Goal: Information Seeking & Learning: Learn about a topic

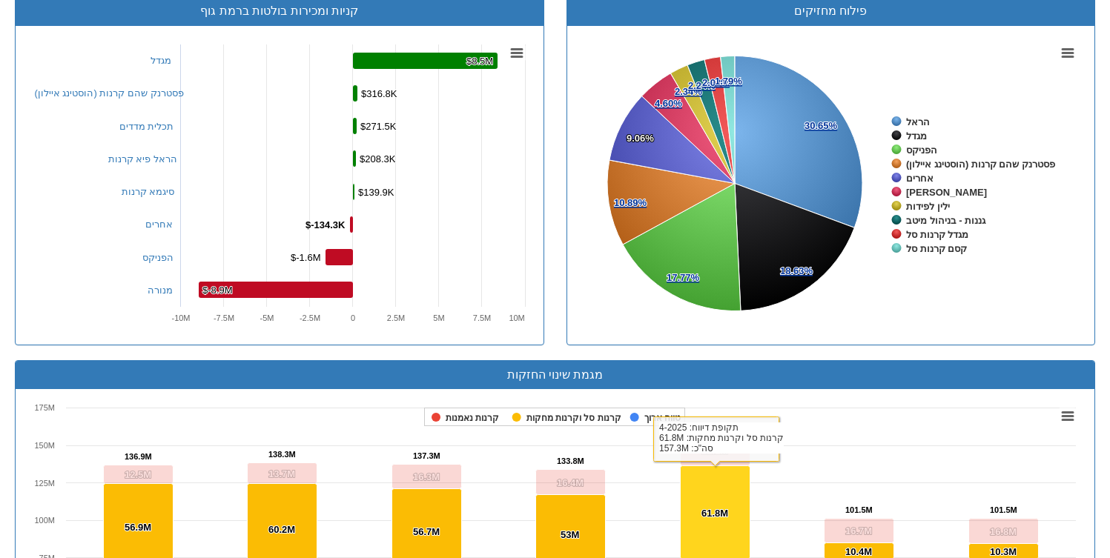
scroll to position [724, 0]
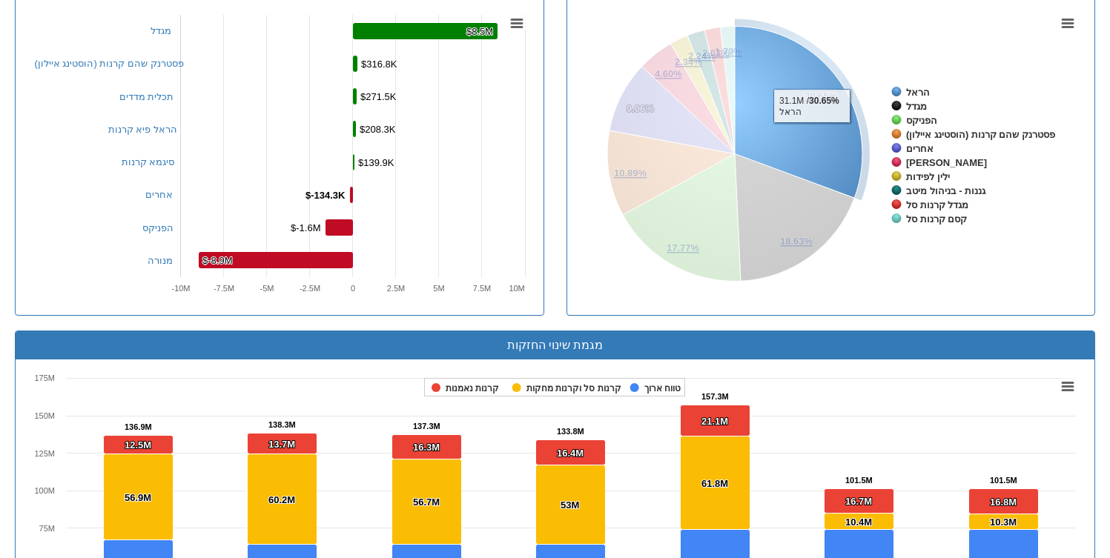
click at [811, 134] on icon at bounding box center [799, 112] width 128 height 172
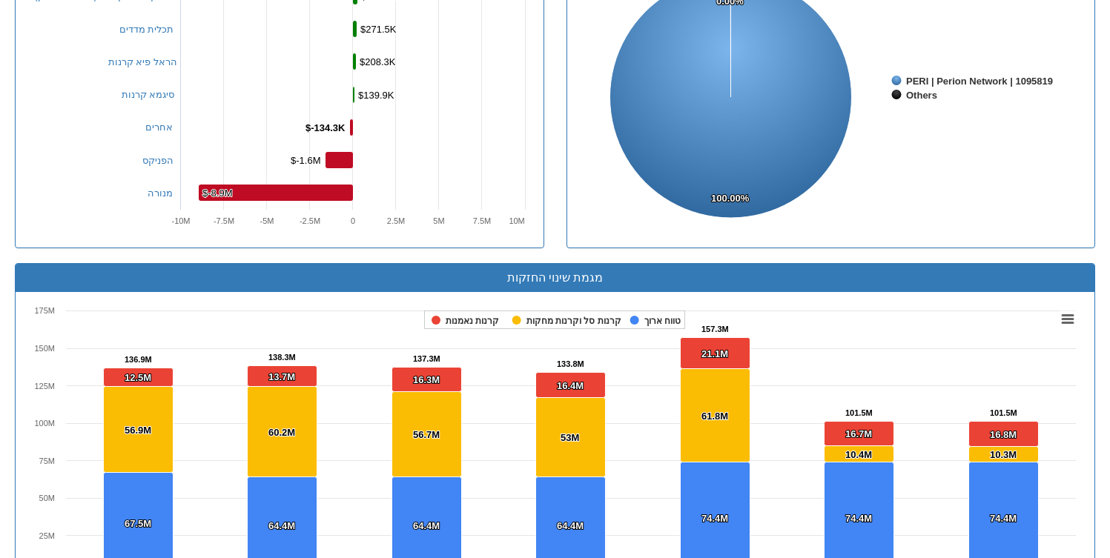
scroll to position [561, 0]
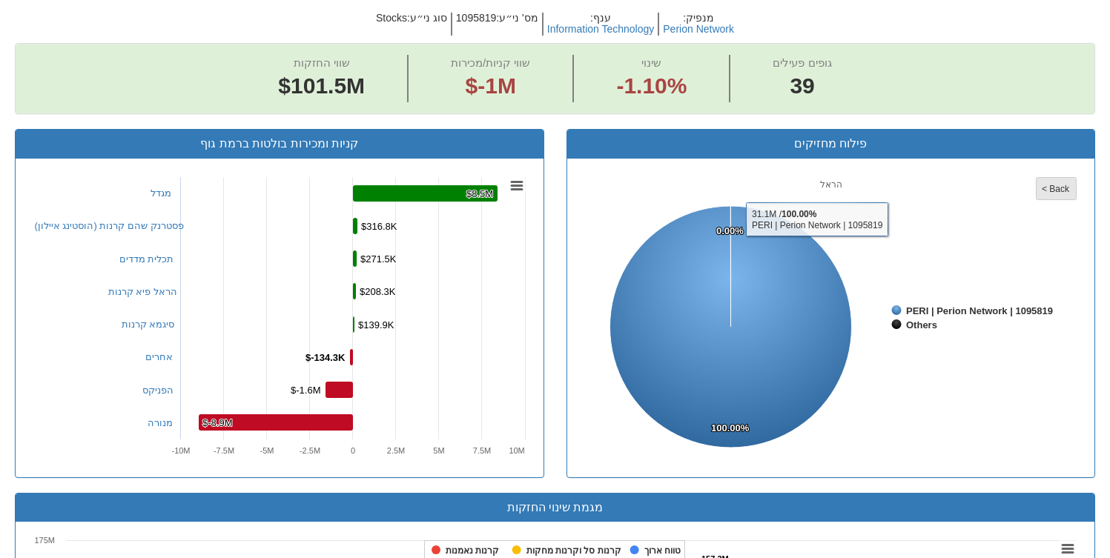
click at [1049, 189] on tspan "< Back" at bounding box center [1056, 189] width 28 height 10
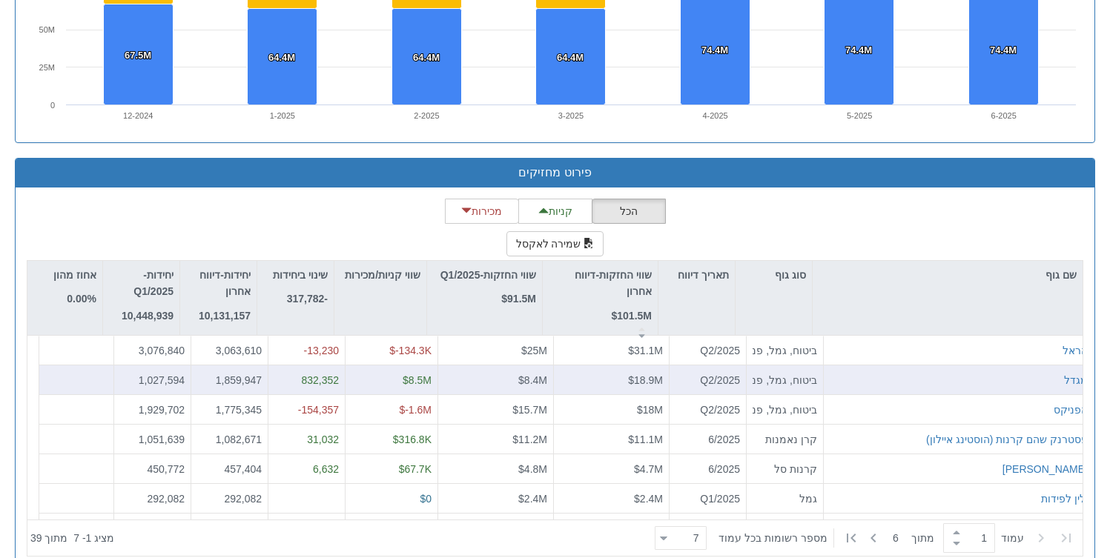
scroll to position [1265, 0]
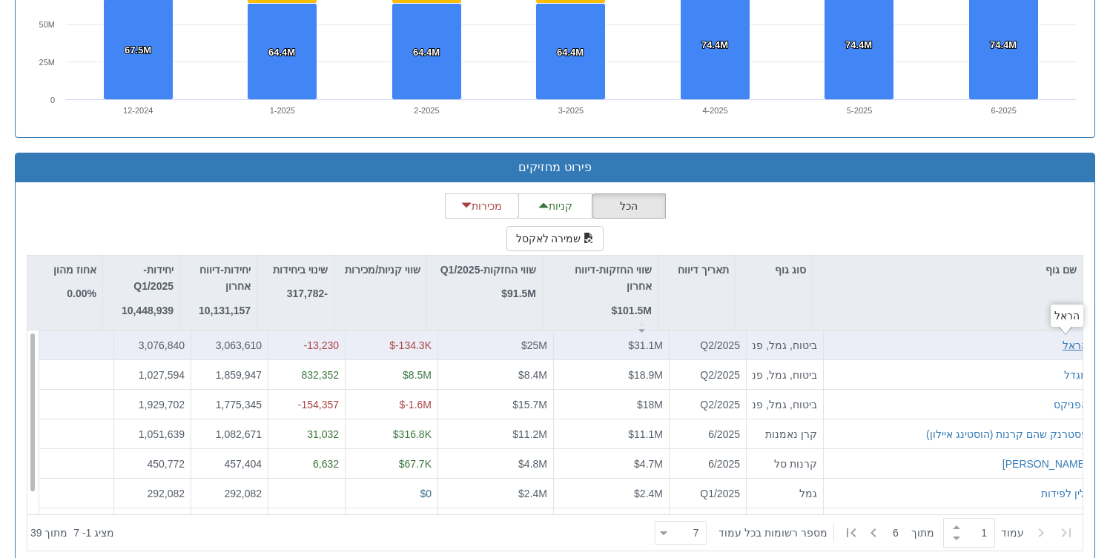
click at [1065, 346] on div "הראל" at bounding box center [1075, 345] width 25 height 15
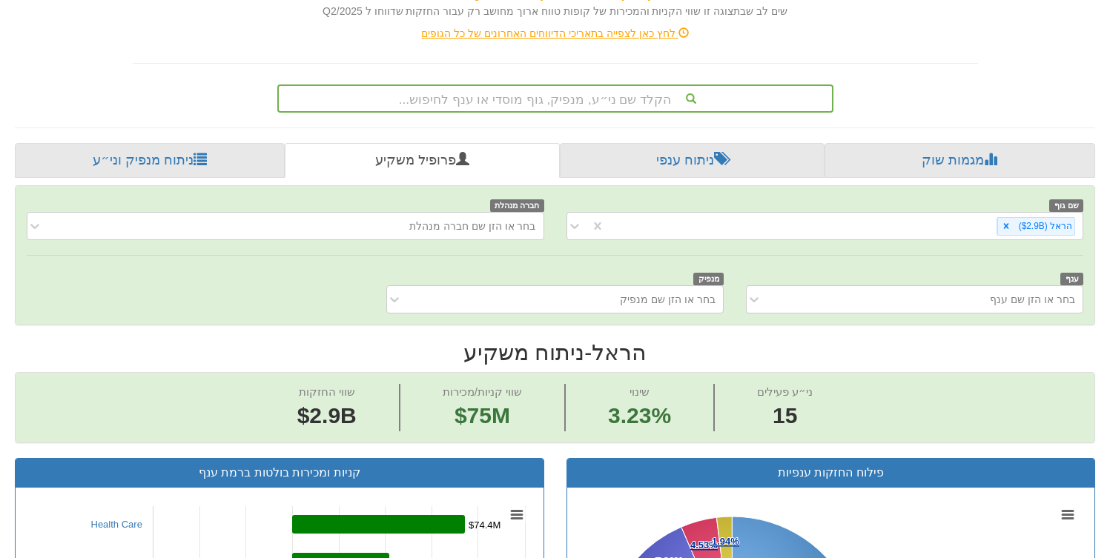
scroll to position [187, 0]
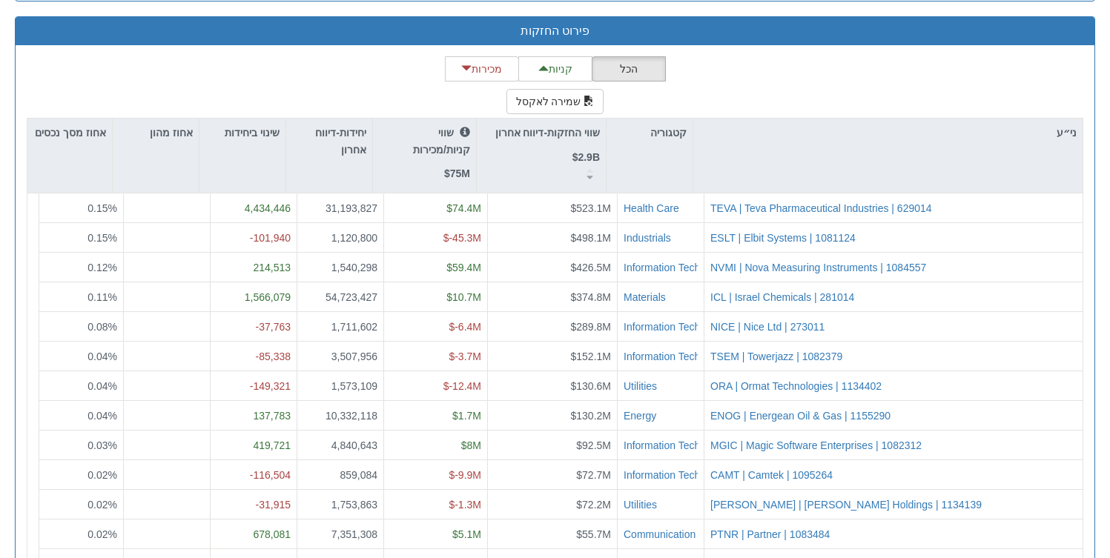
scroll to position [1482, 0]
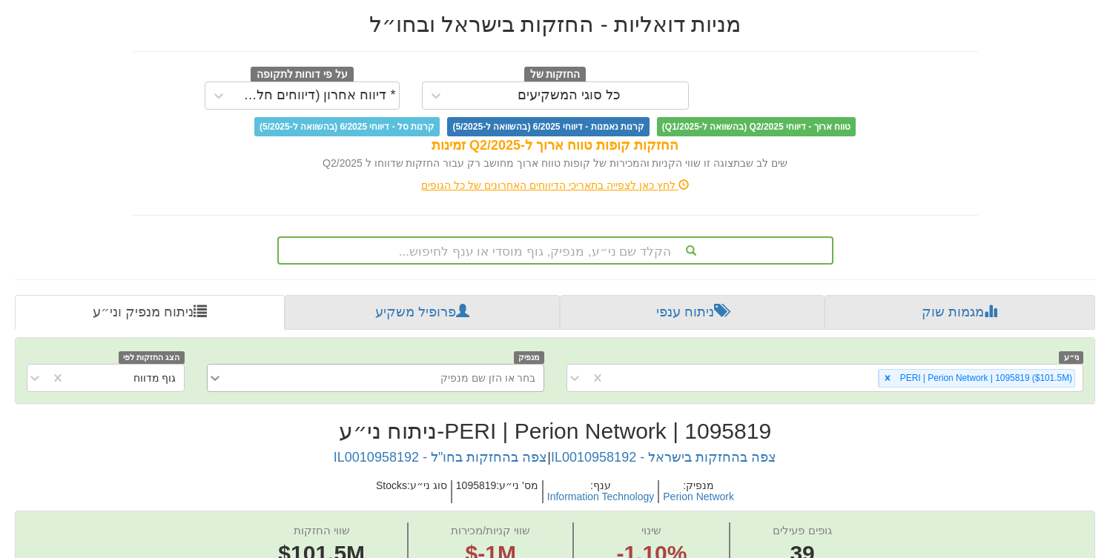
scroll to position [162, 0]
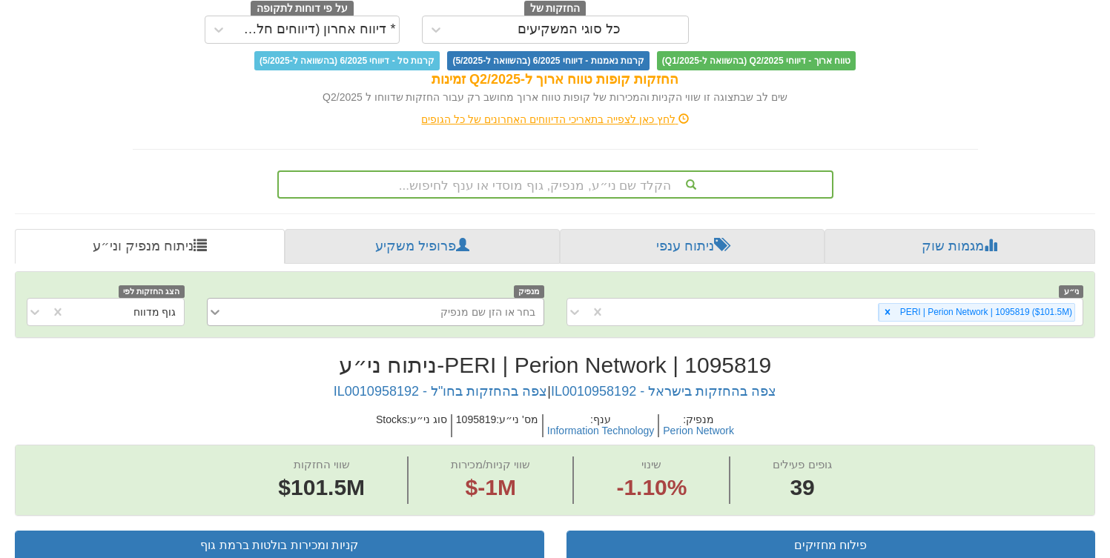
click at [216, 326] on div "בחר או הזן שם מנפיק" at bounding box center [375, 312] width 337 height 28
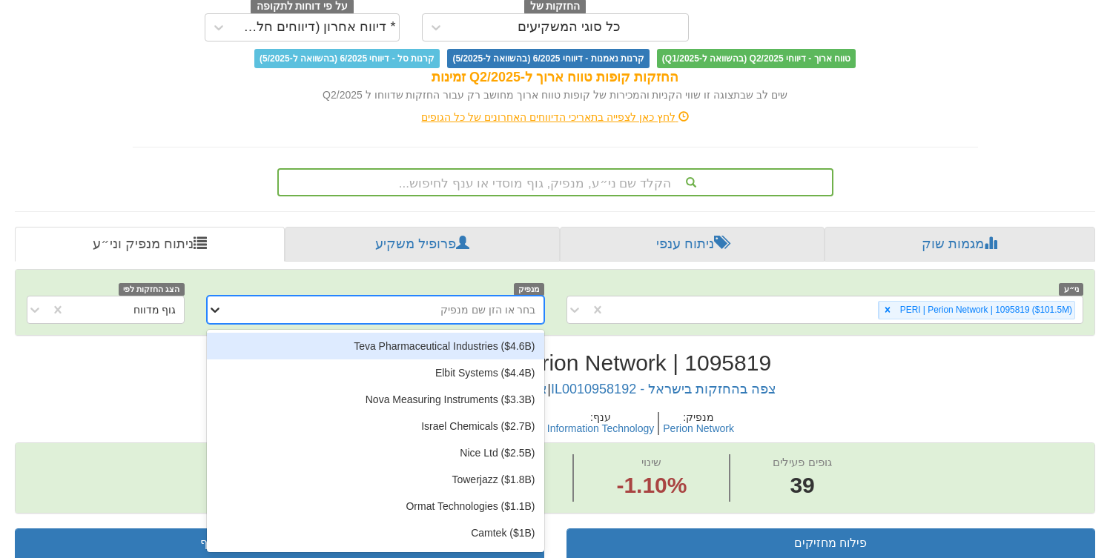
click at [209, 309] on icon at bounding box center [215, 310] width 15 height 15
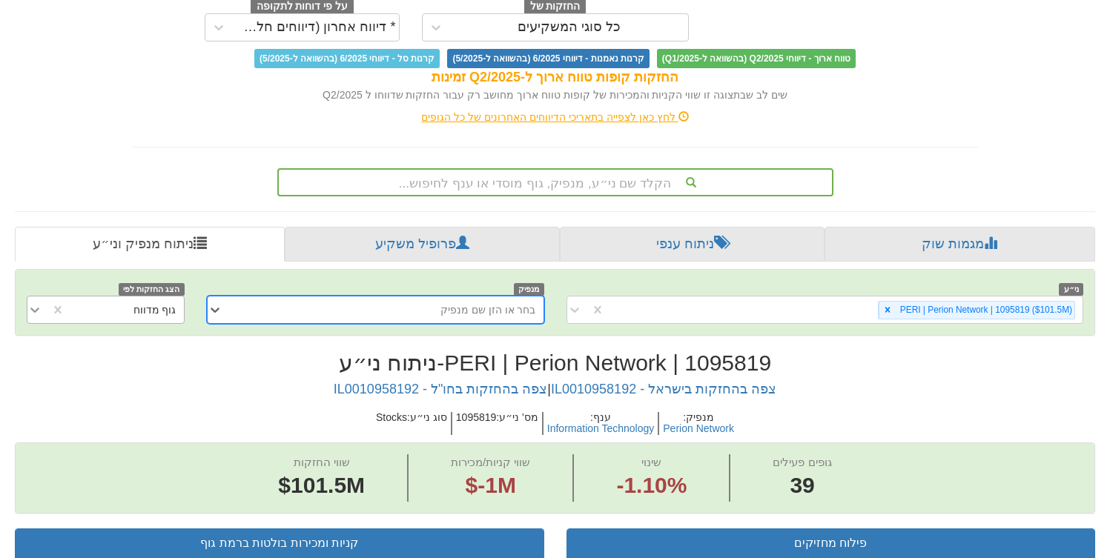
click at [35, 311] on icon at bounding box center [34, 310] width 9 height 5
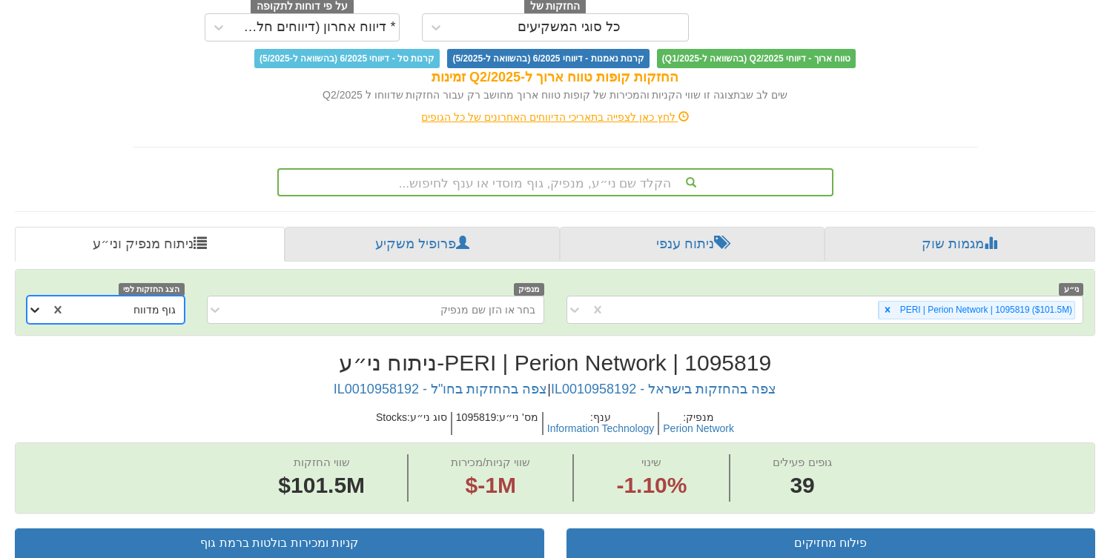
click at [35, 311] on icon at bounding box center [34, 310] width 9 height 5
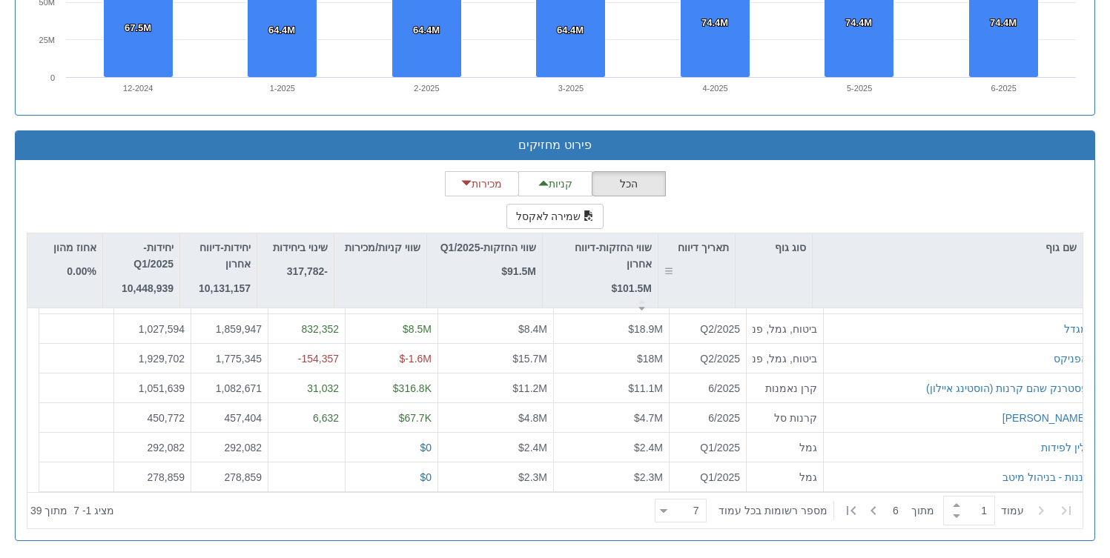
scroll to position [1289, 0]
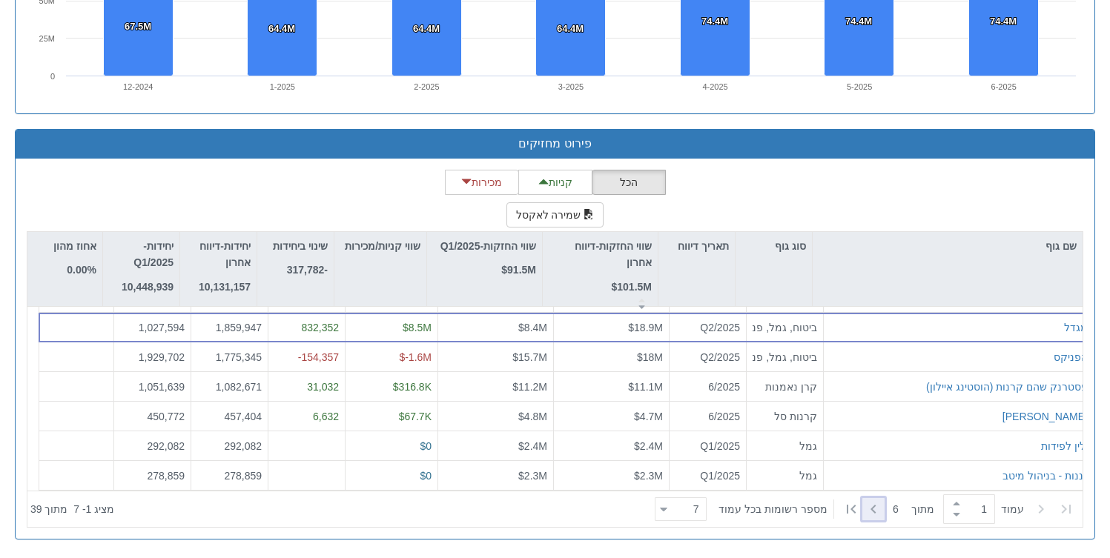
click at [876, 510] on icon at bounding box center [873, 509] width 5 height 9
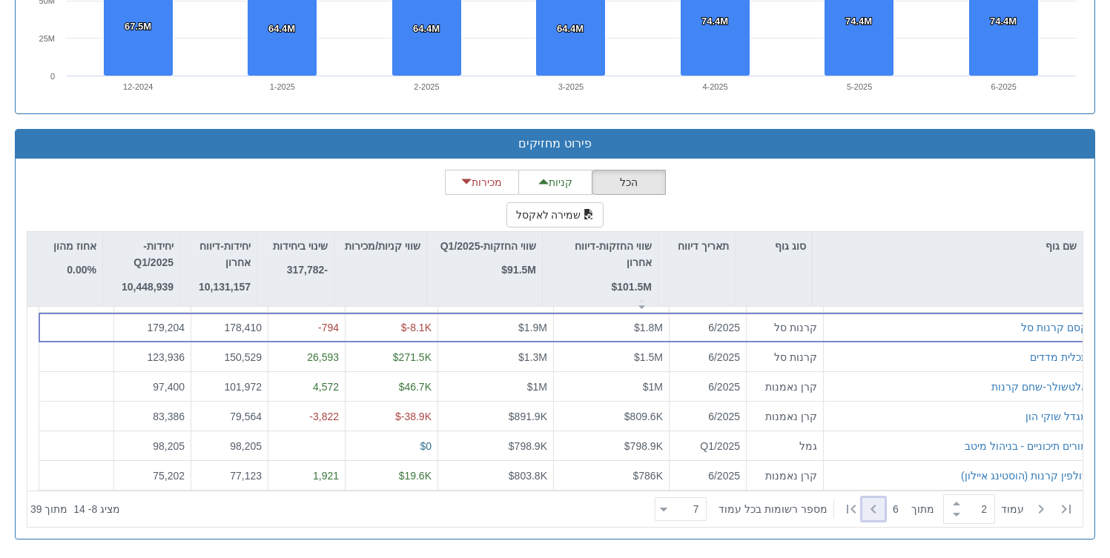
click at [876, 509] on icon at bounding box center [873, 509] width 5 height 9
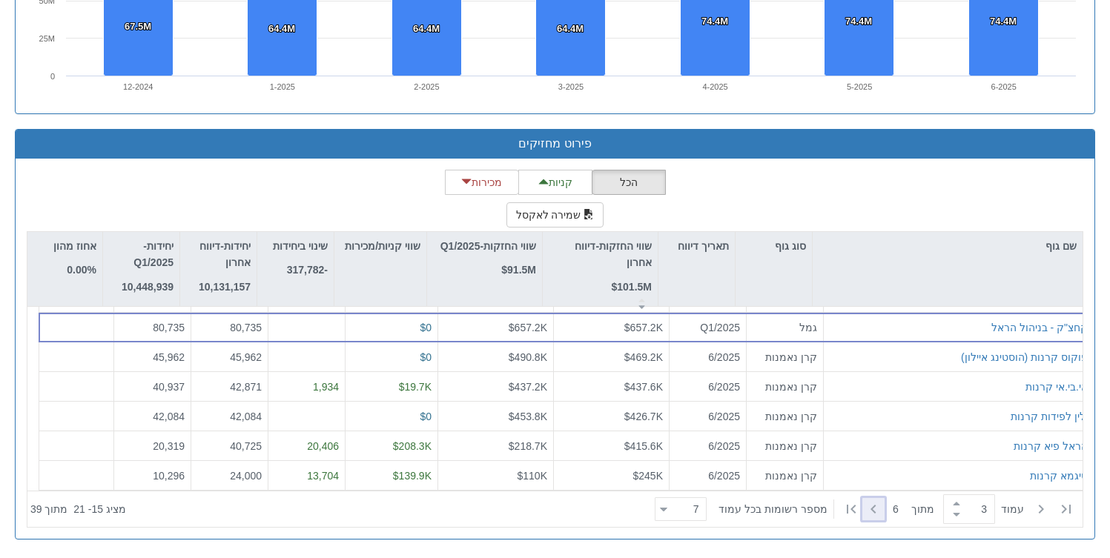
click at [876, 509] on icon at bounding box center [873, 509] width 5 height 9
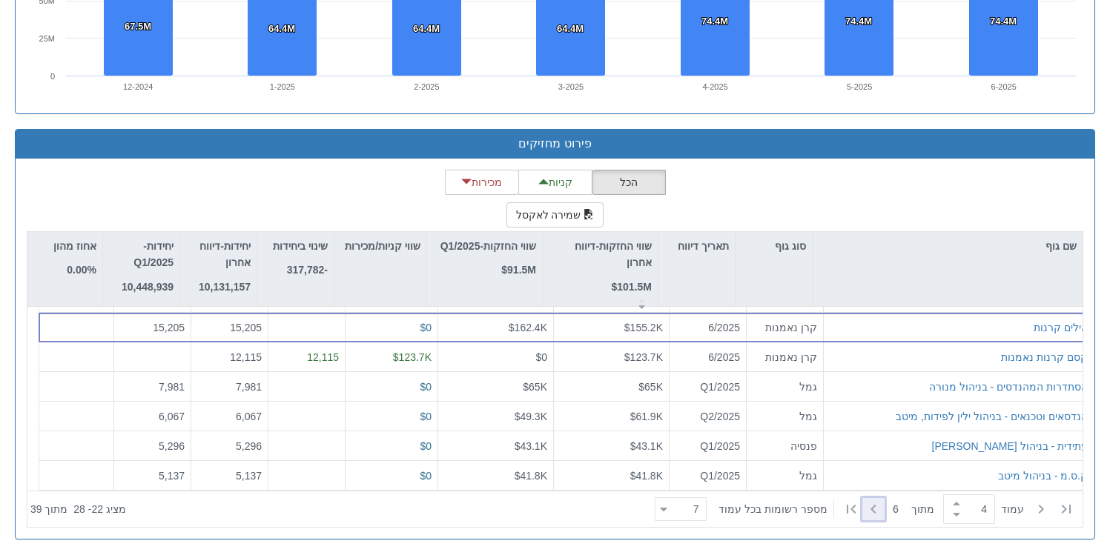
click at [876, 509] on icon at bounding box center [873, 509] width 5 height 9
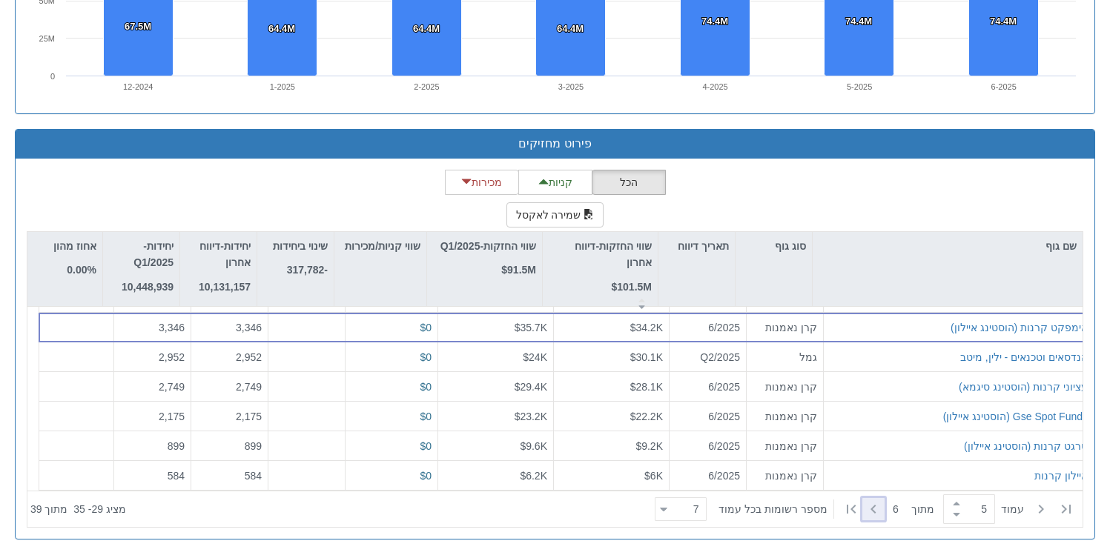
click at [877, 509] on icon at bounding box center [874, 510] width 18 height 18
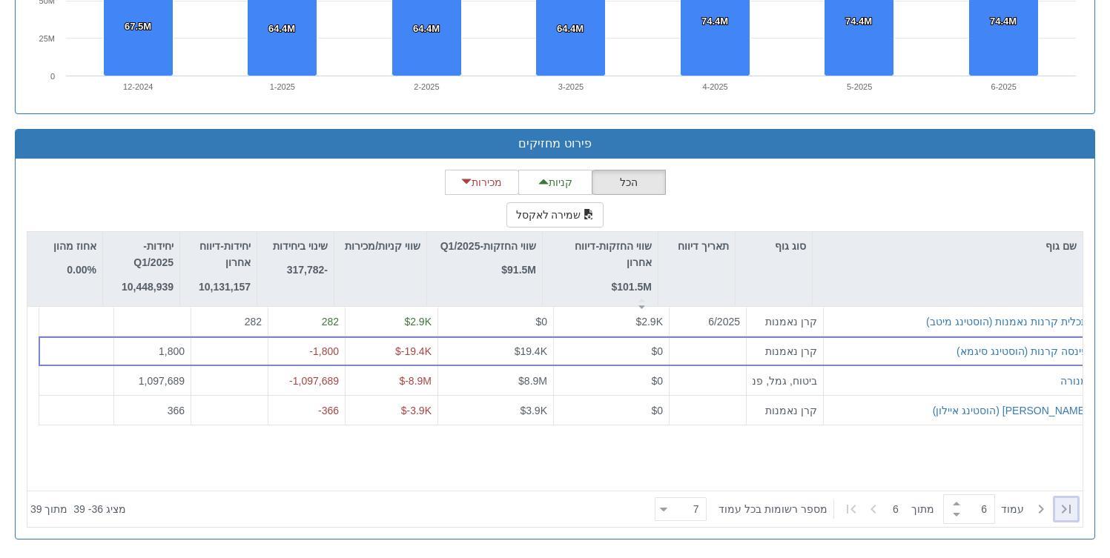
click at [1066, 510] on icon at bounding box center [1066, 509] width 9 height 9
type input "1"
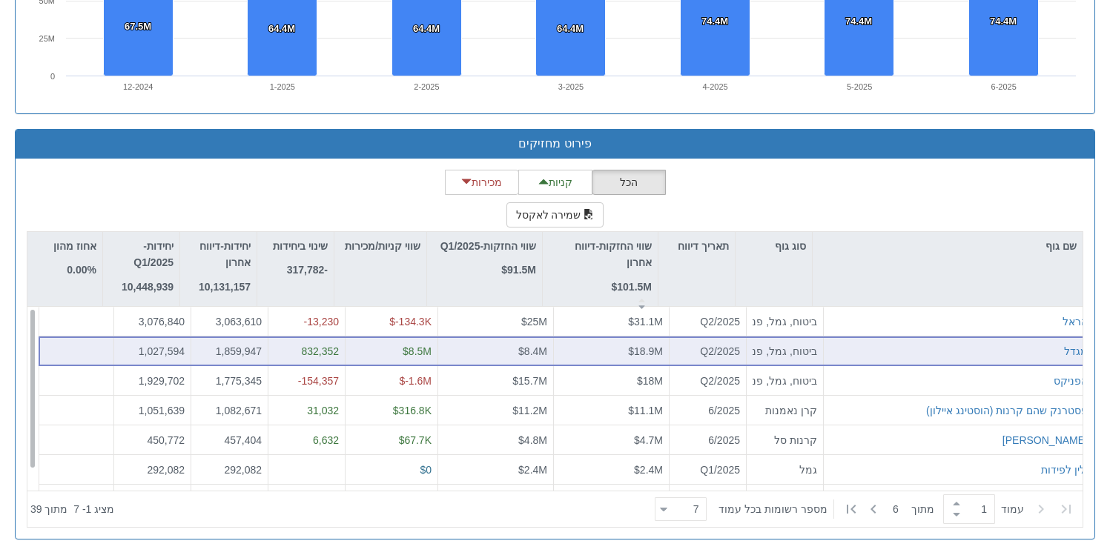
click at [902, 357] on div "מגדל" at bounding box center [959, 350] width 258 height 15
click at [989, 348] on div "מגדל" at bounding box center [959, 350] width 258 height 15
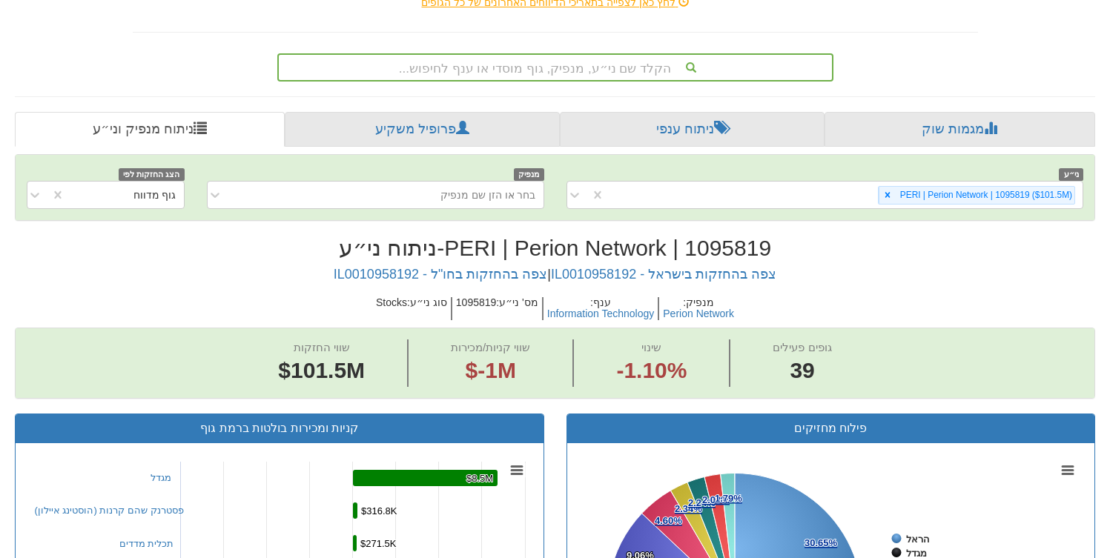
scroll to position [165, 0]
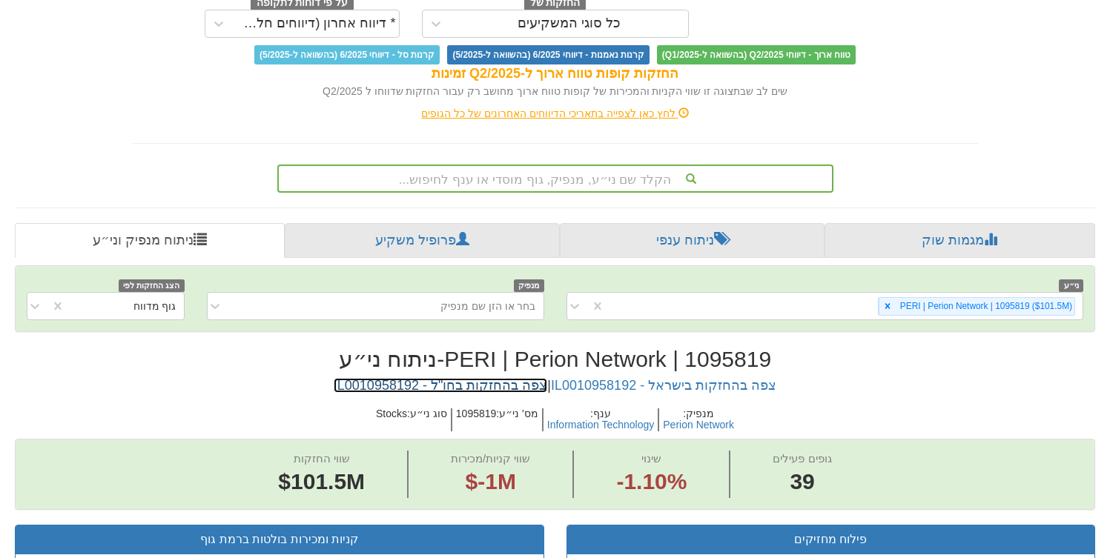
click at [492, 385] on link "צפה בהחזקות בחו"ל - IL0010958192" at bounding box center [441, 385] width 214 height 15
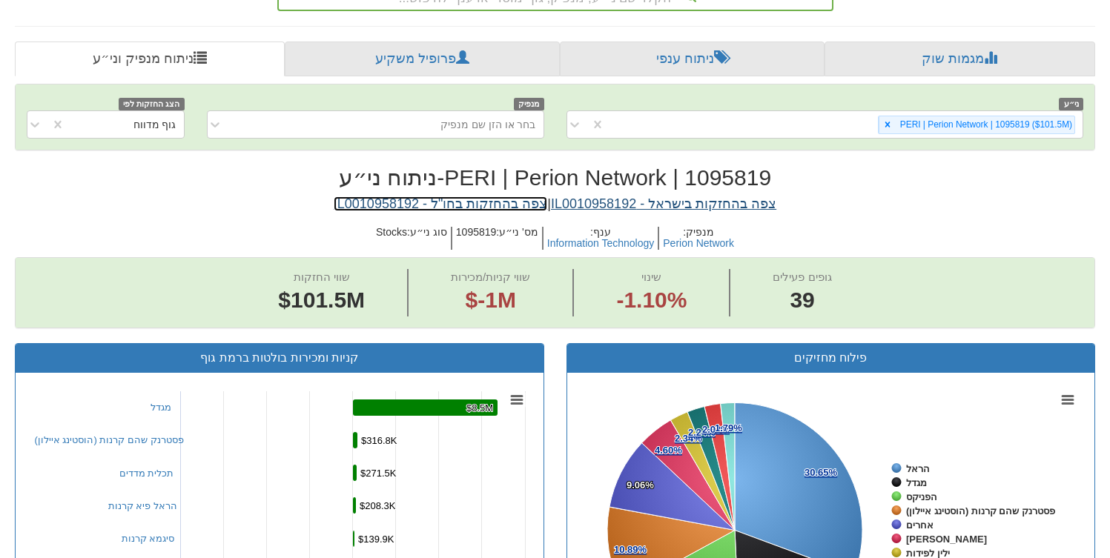
scroll to position [391, 0]
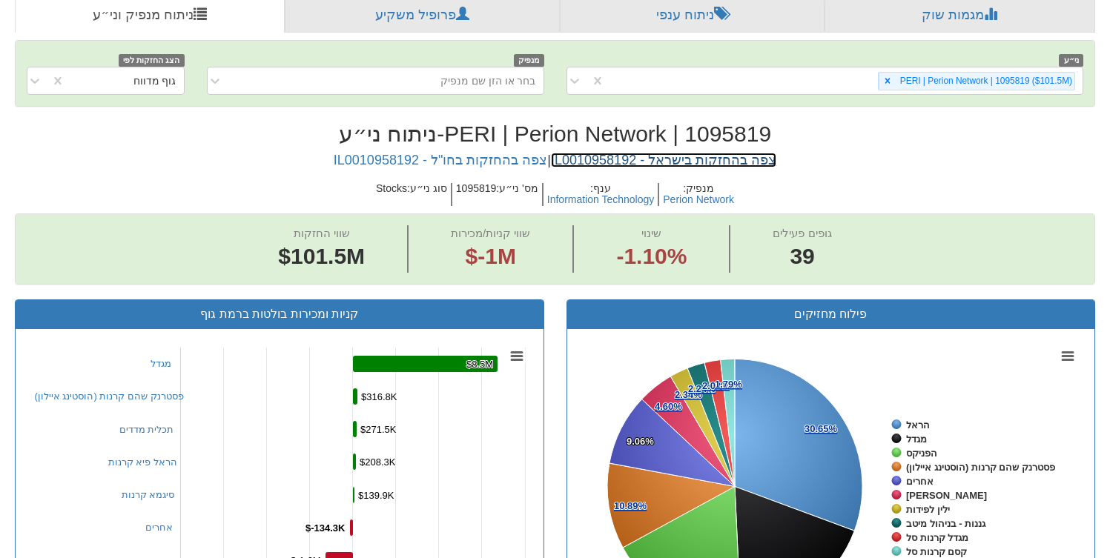
click at [668, 161] on link "צפה בהחזקות בישראל - IL0010958192" at bounding box center [663, 160] width 225 height 15
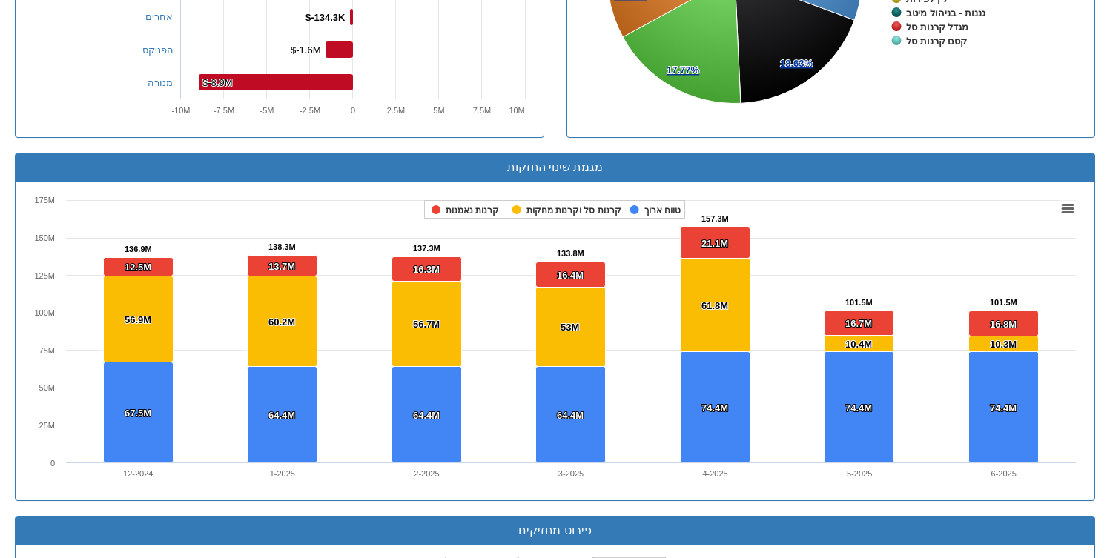
scroll to position [904, 0]
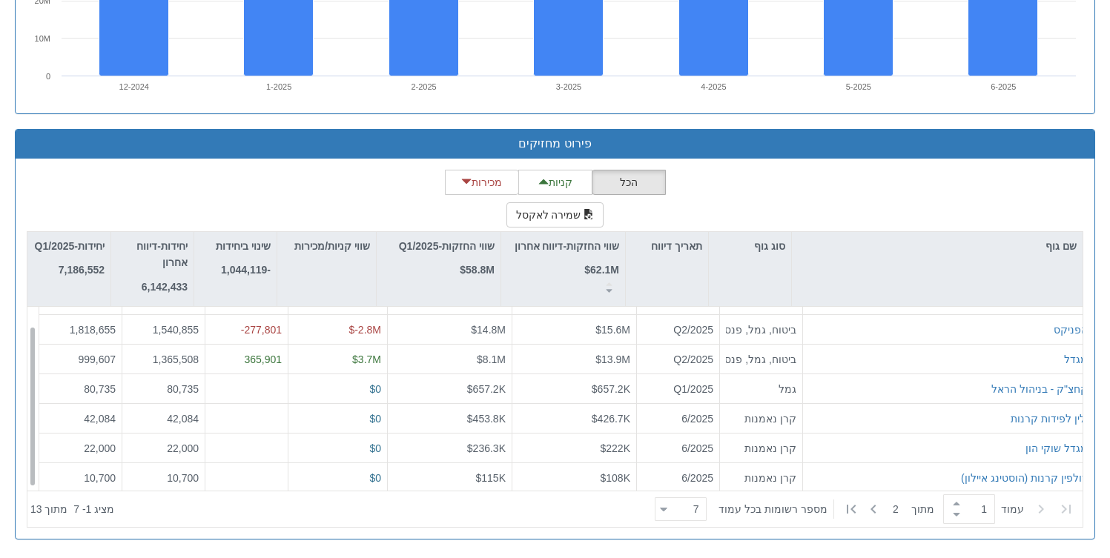
scroll to position [24, 0]
click at [880, 510] on icon at bounding box center [874, 510] width 18 height 18
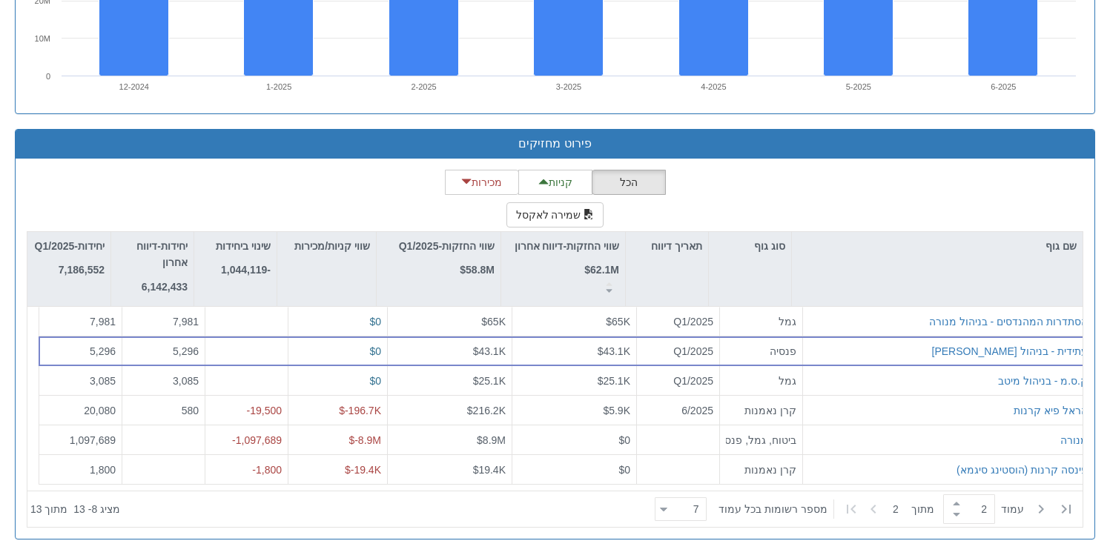
scroll to position [0, 0]
click at [1041, 510] on icon at bounding box center [1041, 510] width 18 height 18
type input "1"
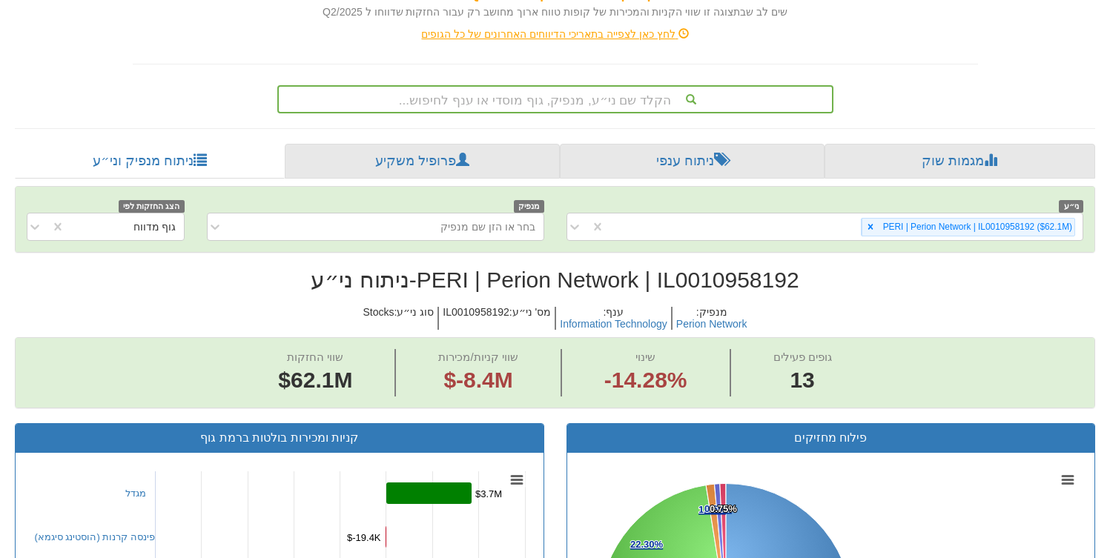
scroll to position [67, 0]
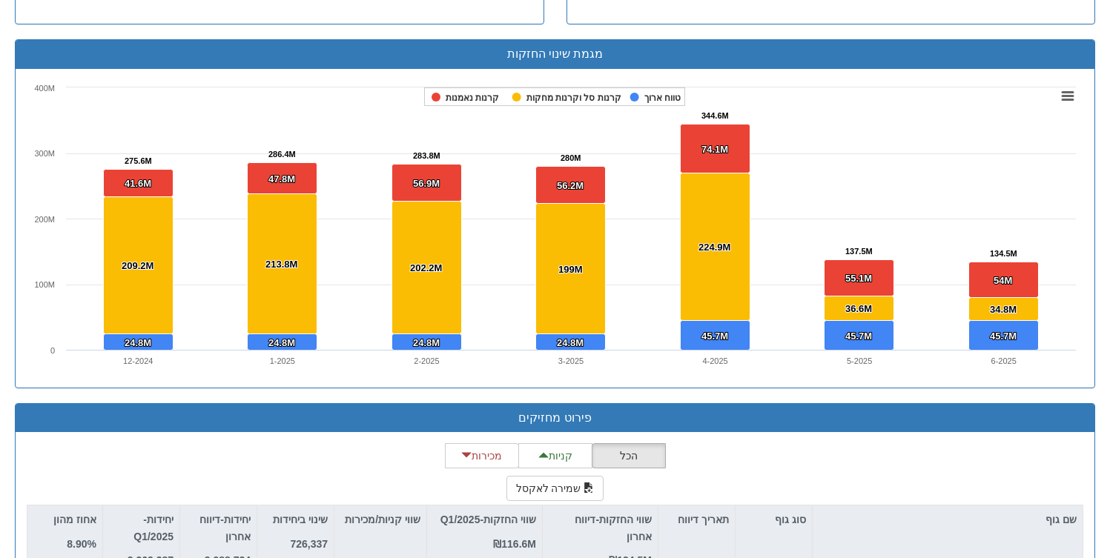
scroll to position [1015, 0]
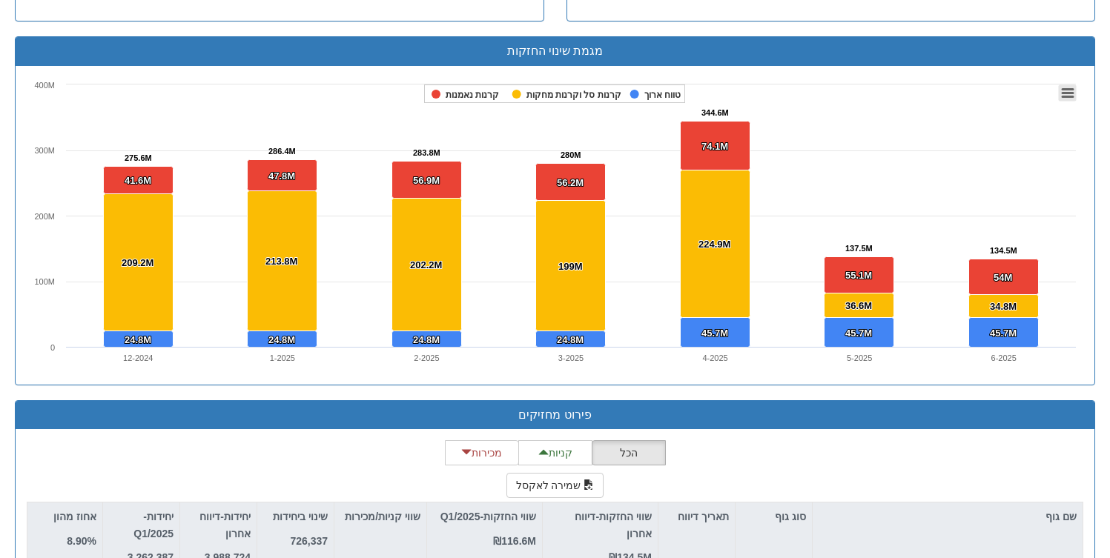
click at [1067, 93] on icon at bounding box center [1068, 92] width 10 height 7
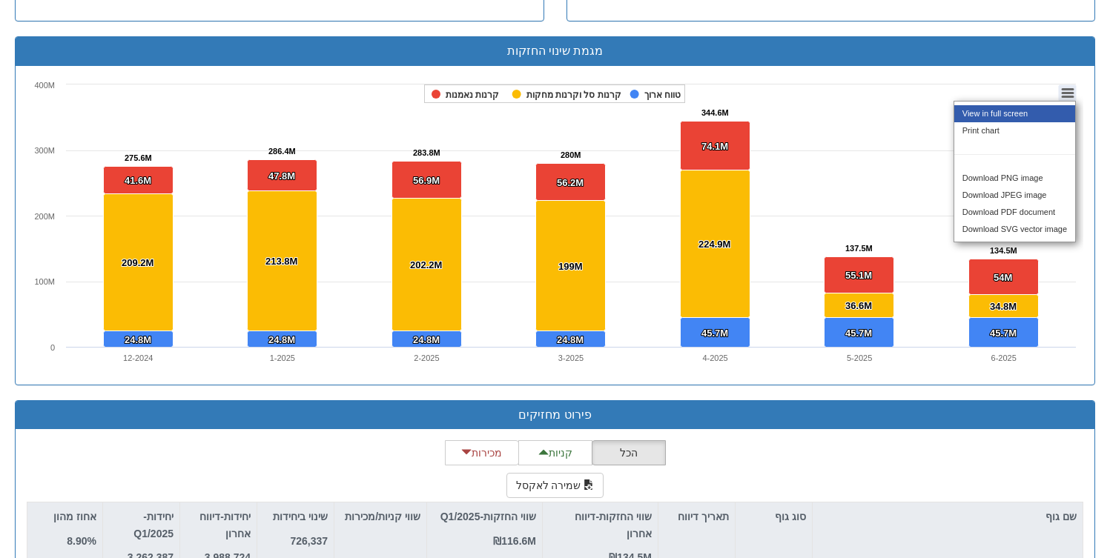
click at [1001, 115] on li "View in full screen" at bounding box center [1014, 113] width 121 height 17
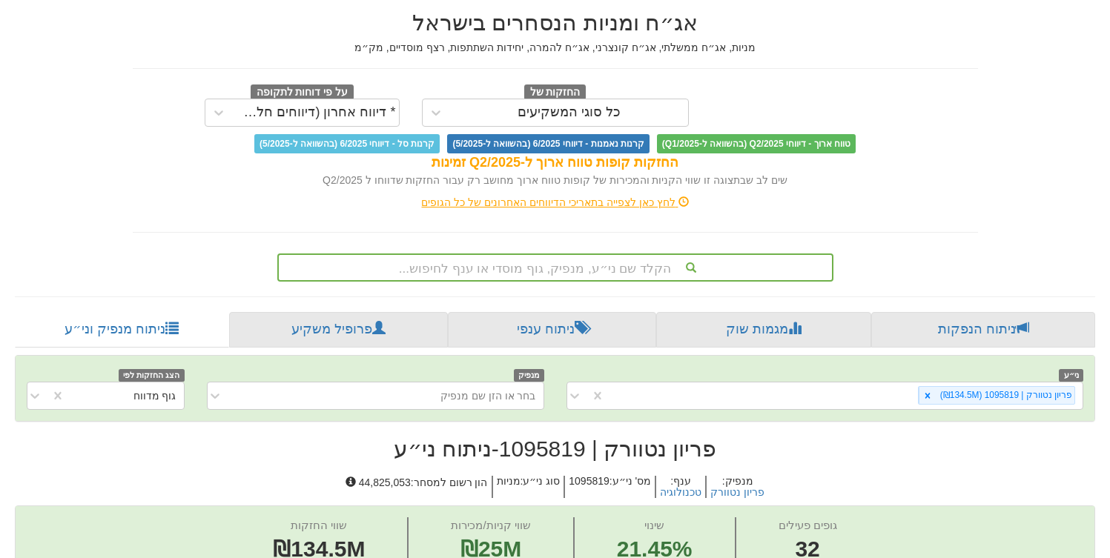
scroll to position [80, 0]
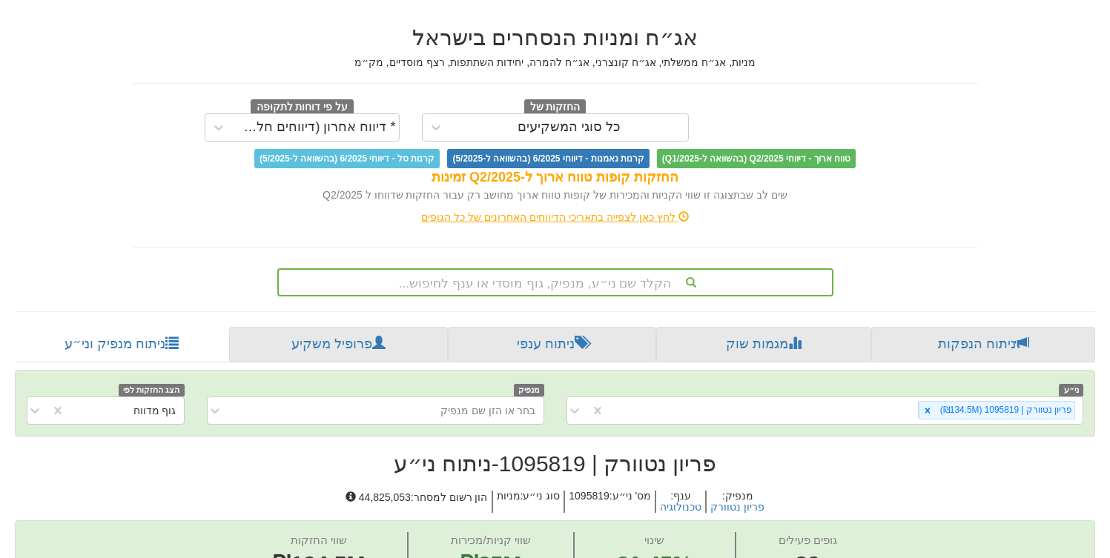
click at [784, 160] on span "טווח ארוך - דיווחי Q2/2025 (בהשוואה ל-Q1/2025)" at bounding box center [756, 158] width 199 height 19
click at [590, 158] on span "קרנות נאמנות - דיווחי 6/2025 (בהשוואה ל-5/2025)" at bounding box center [548, 158] width 202 height 19
click at [411, 156] on span "קרנות סל - דיווחי 6/2025 (בהשוואה ל-5/2025)" at bounding box center [346, 158] width 185 height 19
click at [526, 220] on div "לחץ כאן לצפייה בתאריכי הדיווחים האחרונים של כל הגופים" at bounding box center [556, 217] width 868 height 15
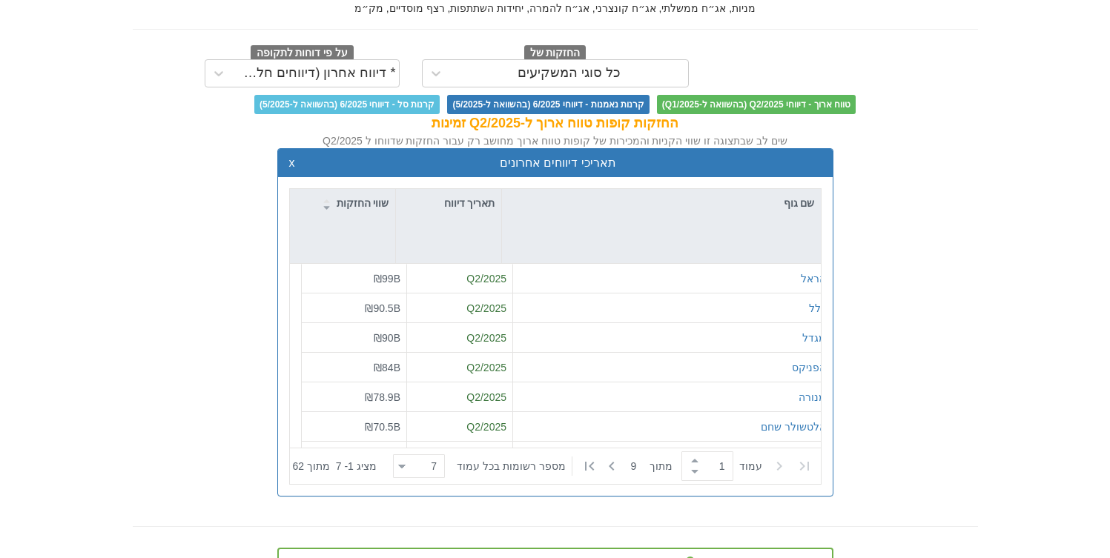
scroll to position [136, 0]
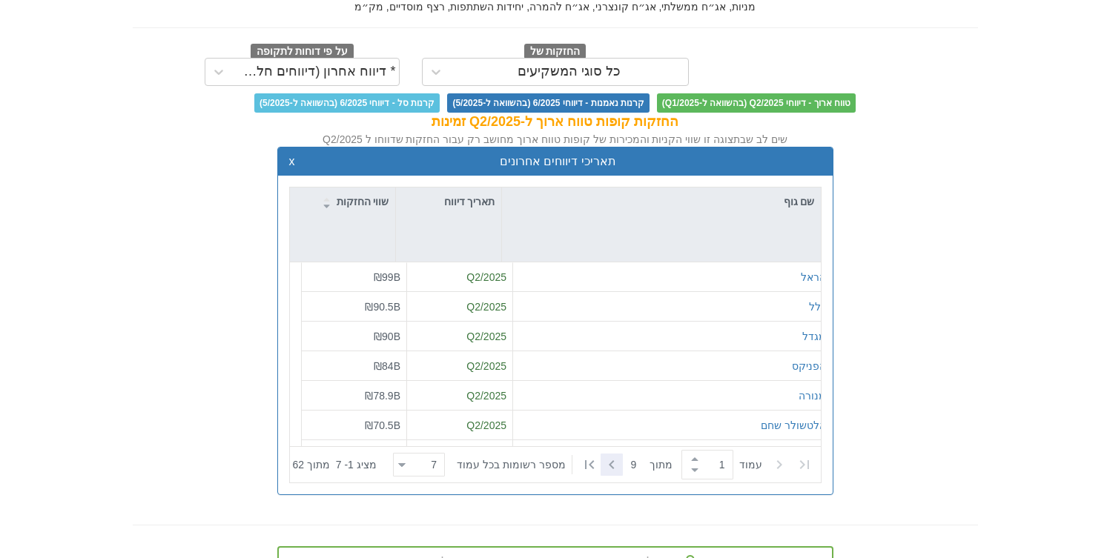
click at [617, 466] on icon at bounding box center [612, 465] width 18 height 18
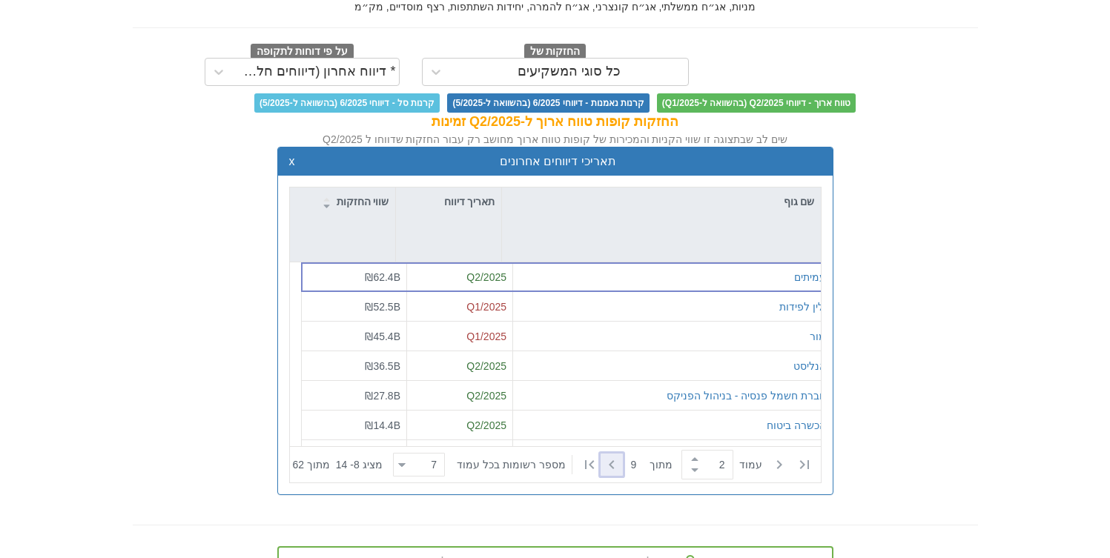
click at [616, 465] on icon at bounding box center [612, 465] width 18 height 18
click at [614, 464] on icon at bounding box center [611, 465] width 5 height 9
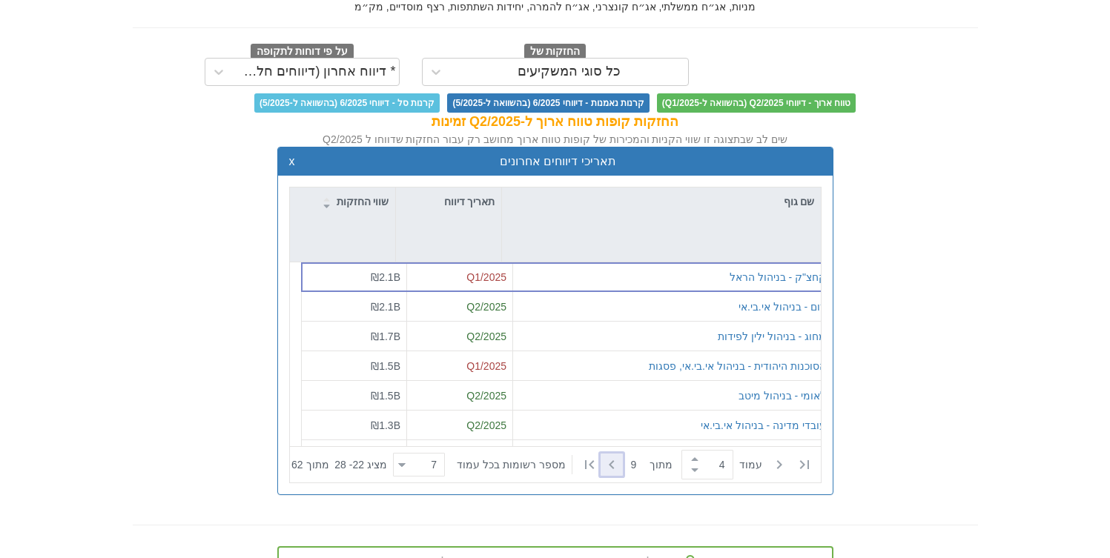
click at [614, 464] on icon at bounding box center [611, 465] width 5 height 9
click at [615, 464] on icon at bounding box center [612, 465] width 18 height 18
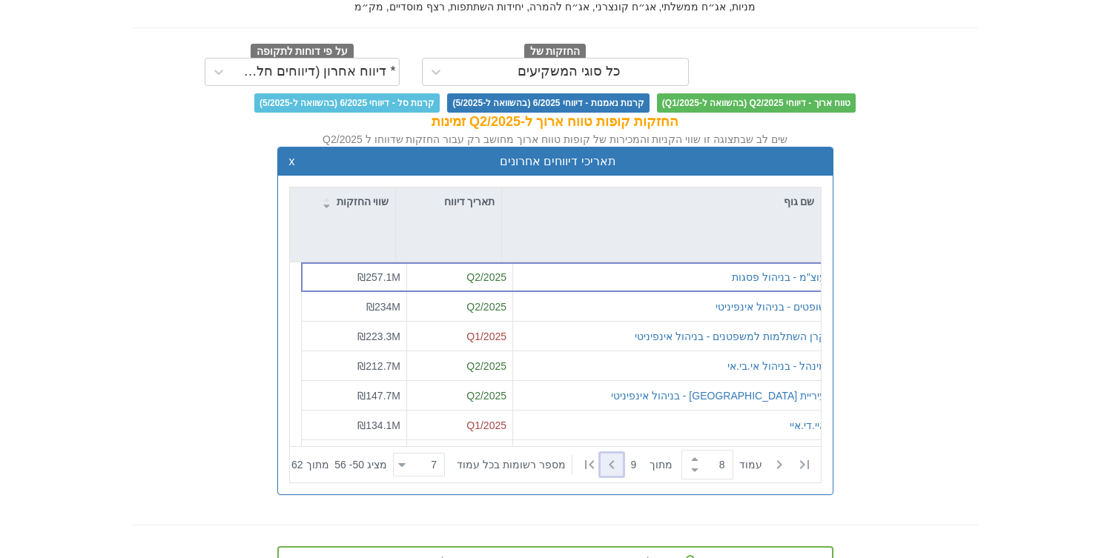
click at [615, 464] on icon at bounding box center [612, 465] width 18 height 18
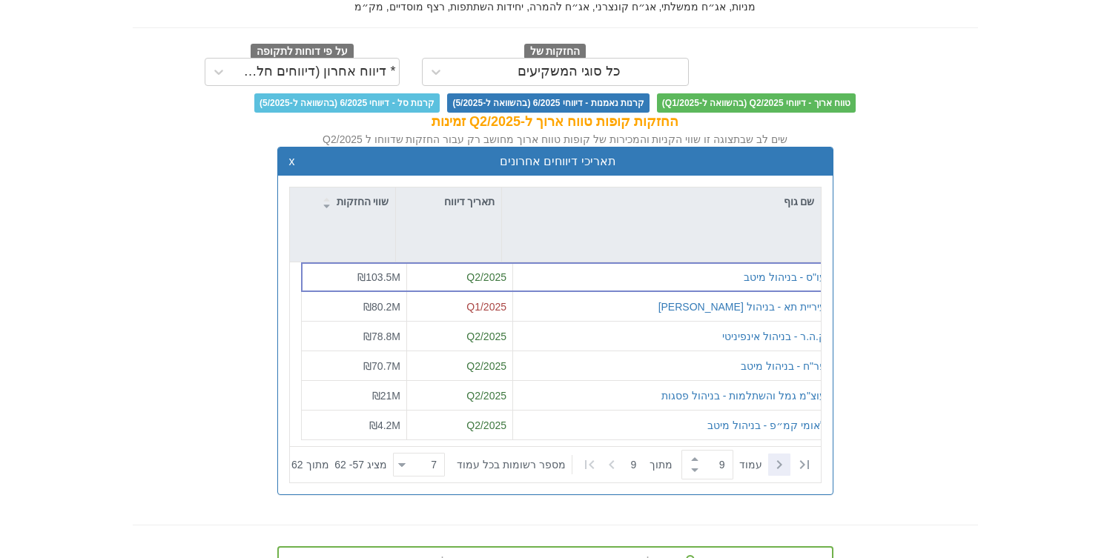
click at [779, 466] on icon at bounding box center [778, 465] width 5 height 9
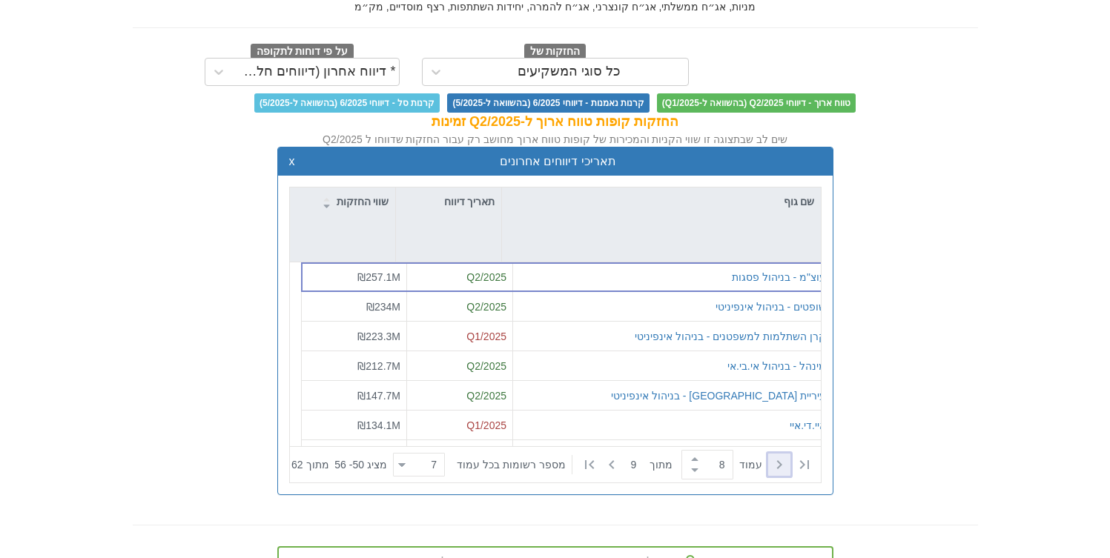
click at [779, 466] on icon at bounding box center [778, 465] width 5 height 9
click at [779, 466] on icon at bounding box center [780, 465] width 18 height 18
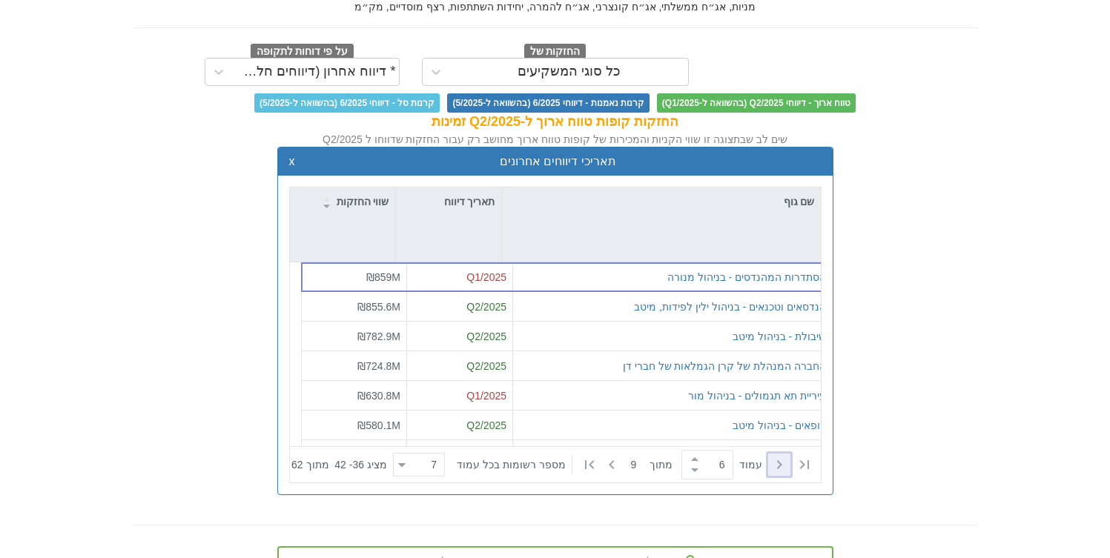
click at [779, 466] on icon at bounding box center [780, 465] width 18 height 18
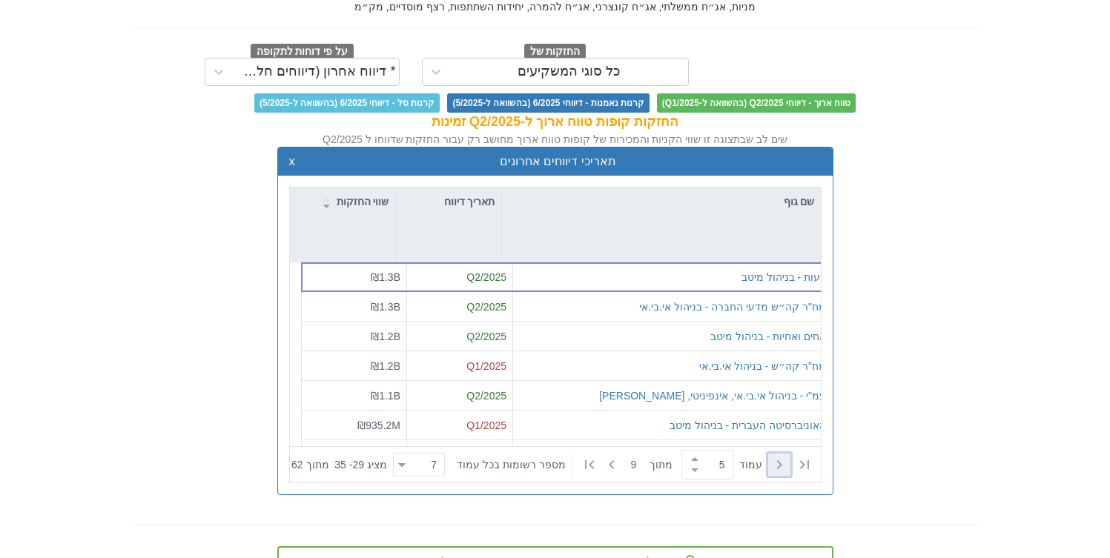
click at [779, 466] on icon at bounding box center [780, 465] width 18 height 18
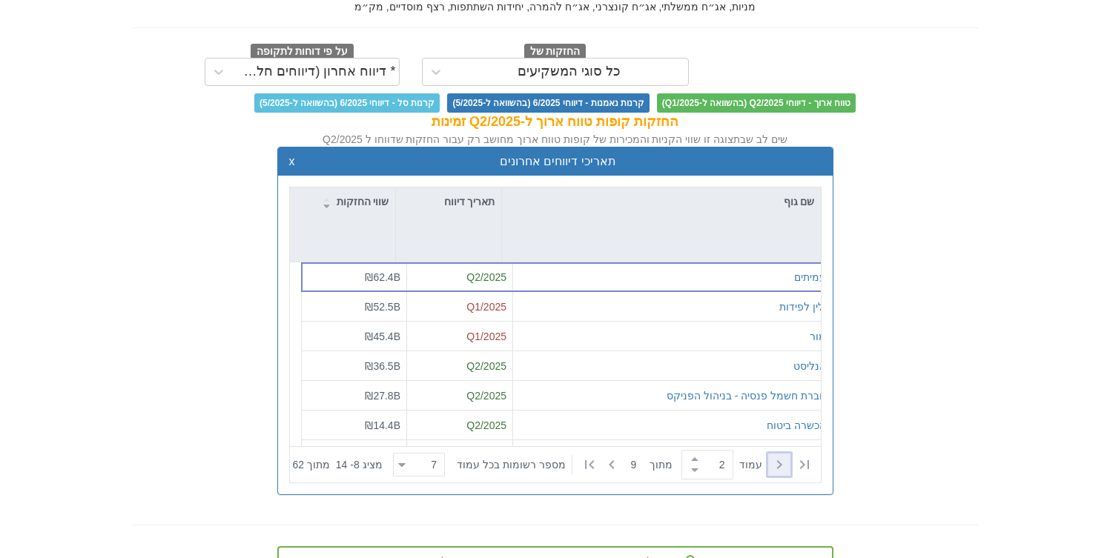
click at [779, 466] on icon at bounding box center [780, 465] width 18 height 18
type input "1"
click at [779, 466] on icon at bounding box center [778, 465] width 5 height 9
click at [779, 466] on icon at bounding box center [780, 465] width 18 height 18
click at [293, 163] on button "x" at bounding box center [292, 161] width 6 height 13
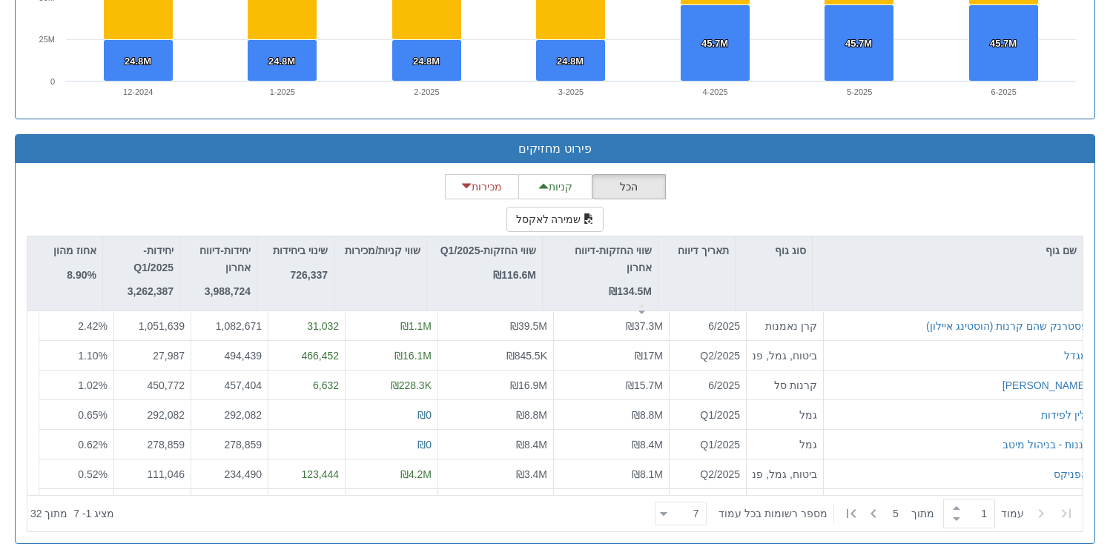
scroll to position [1689, 0]
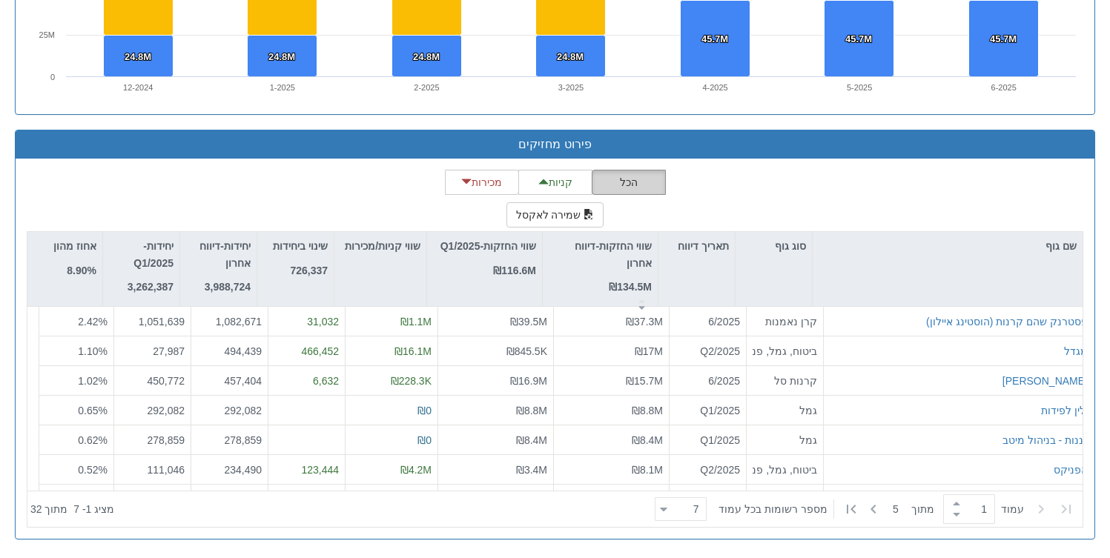
click at [622, 179] on button "הכל" at bounding box center [629, 182] width 74 height 25
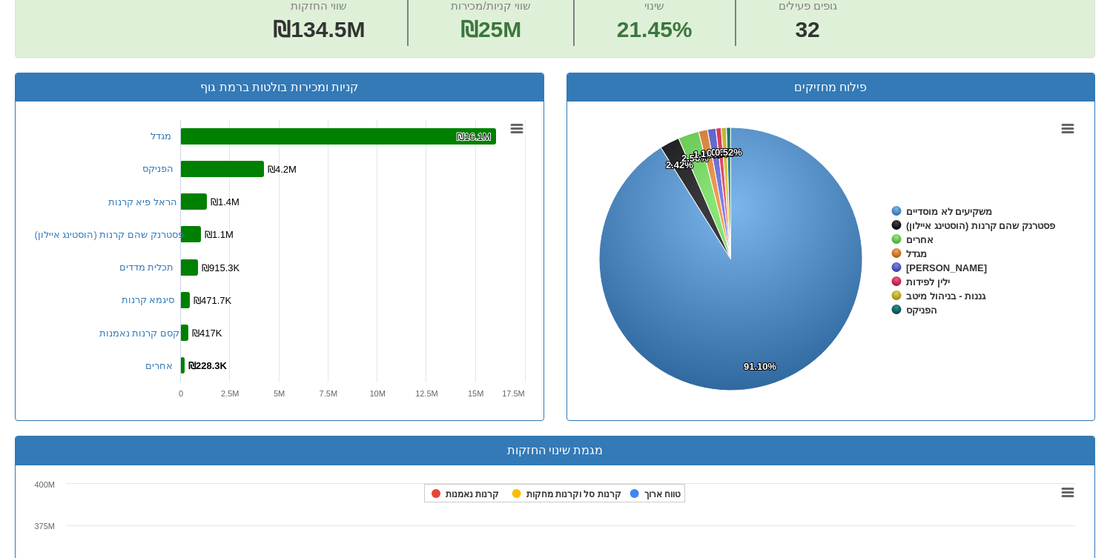
scroll to position [613, 0]
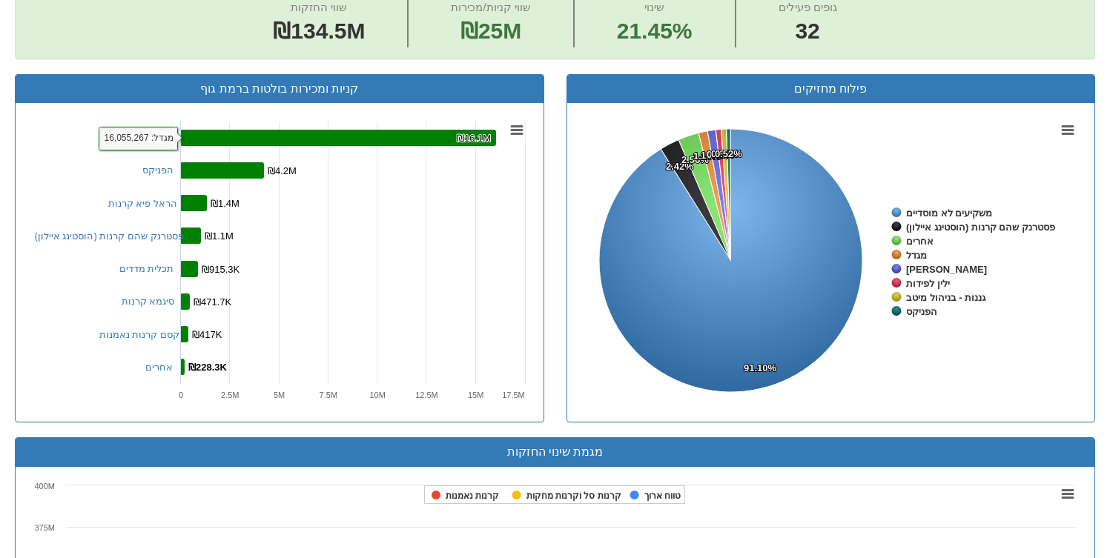
click at [395, 142] on rect at bounding box center [338, 138] width 316 height 16
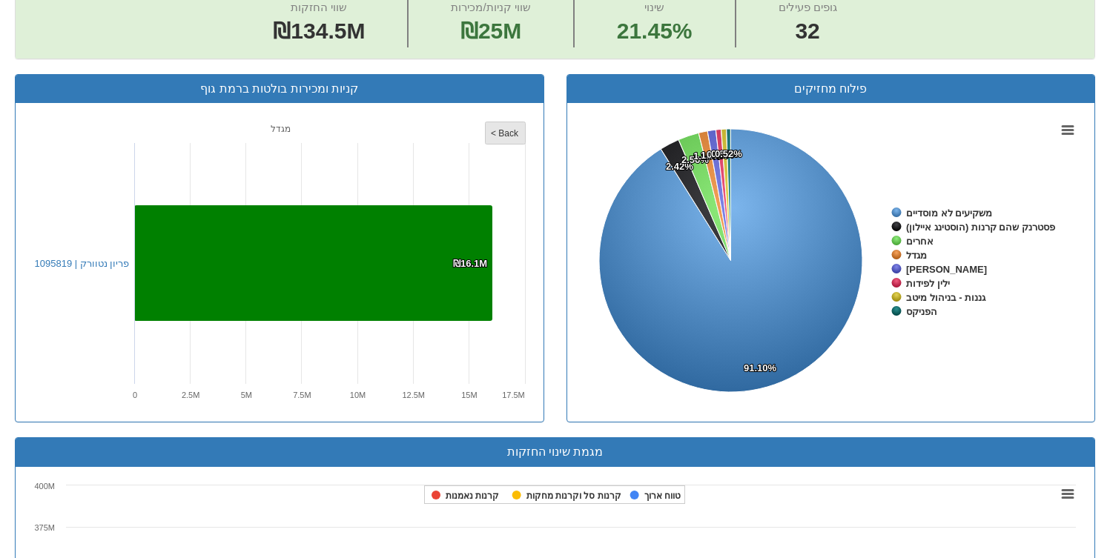
click at [507, 136] on tspan "< Back" at bounding box center [505, 133] width 28 height 10
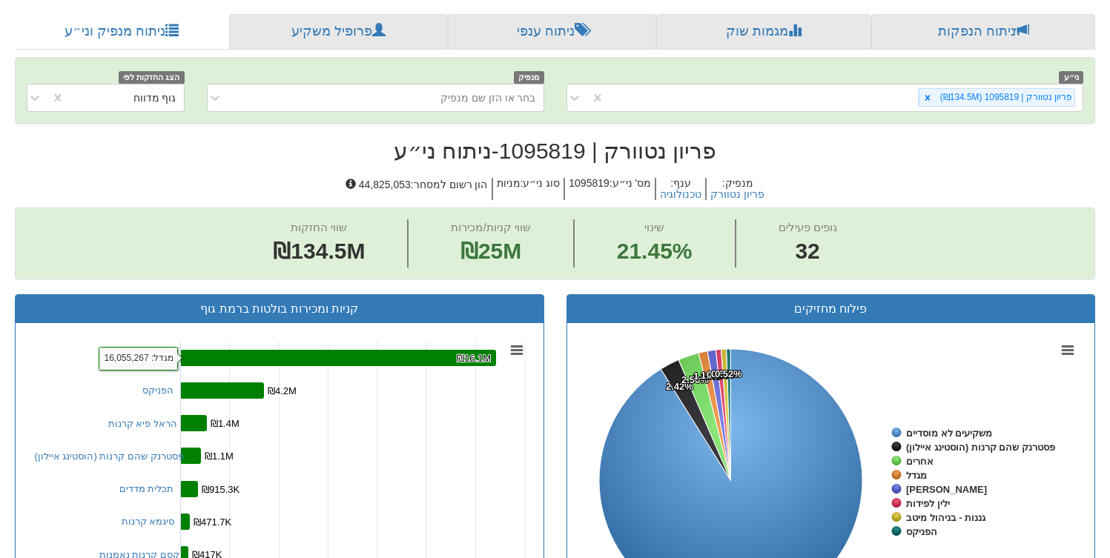
scroll to position [209, 0]
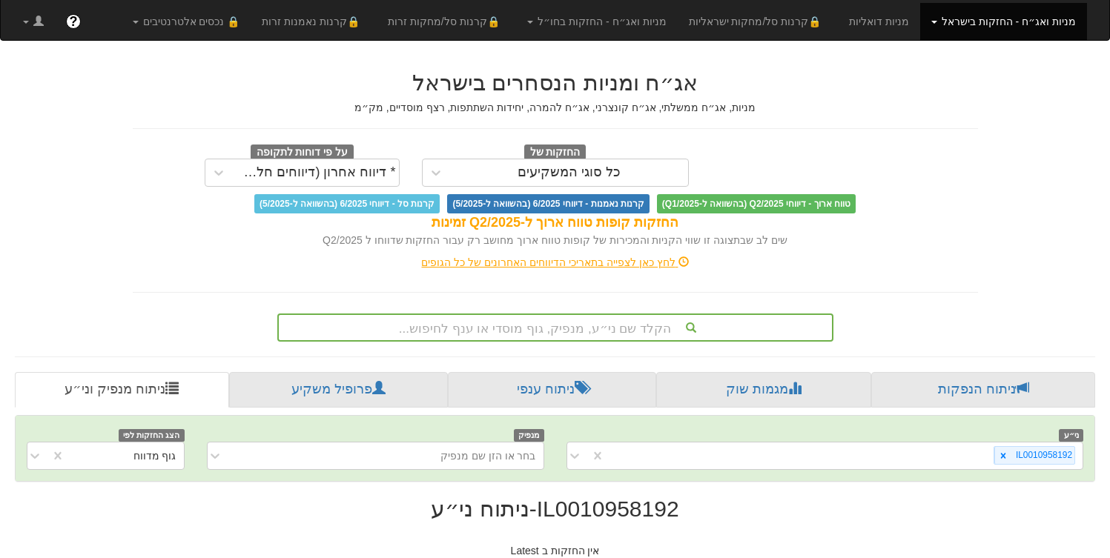
scroll to position [38, 0]
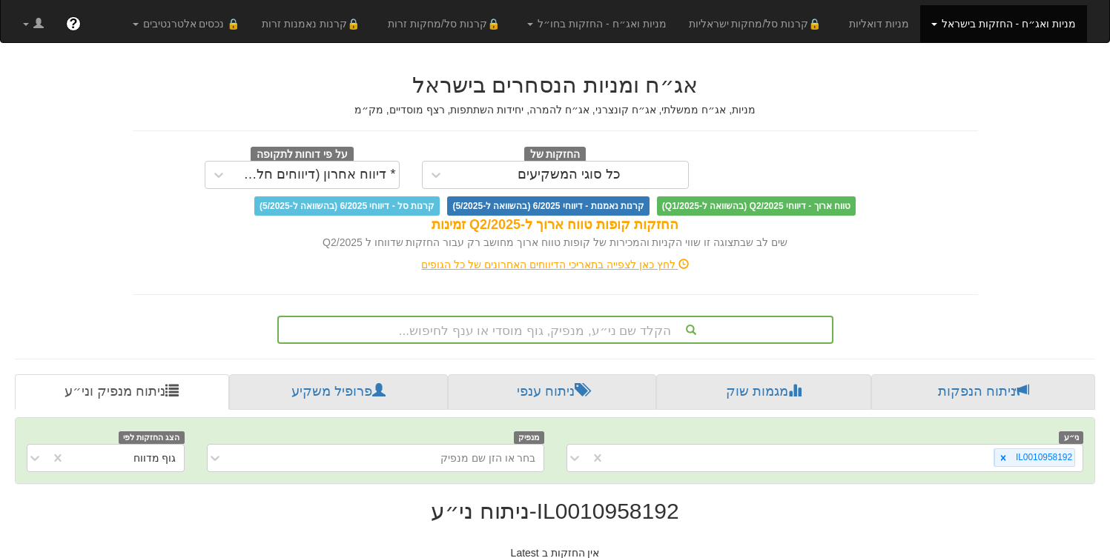
scroll to position [38, 0]
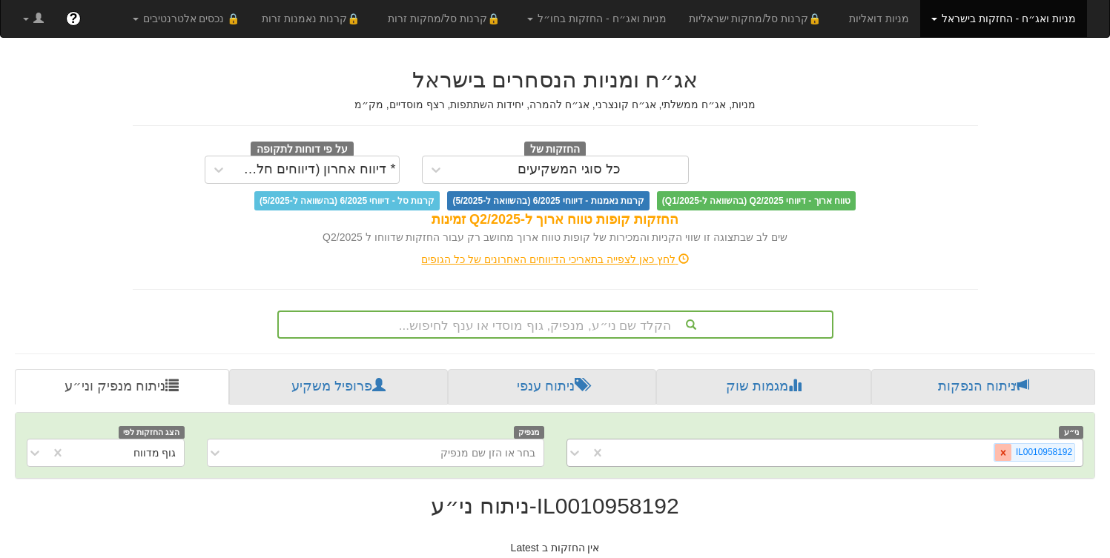
click at [1004, 456] on icon at bounding box center [1003, 453] width 10 height 10
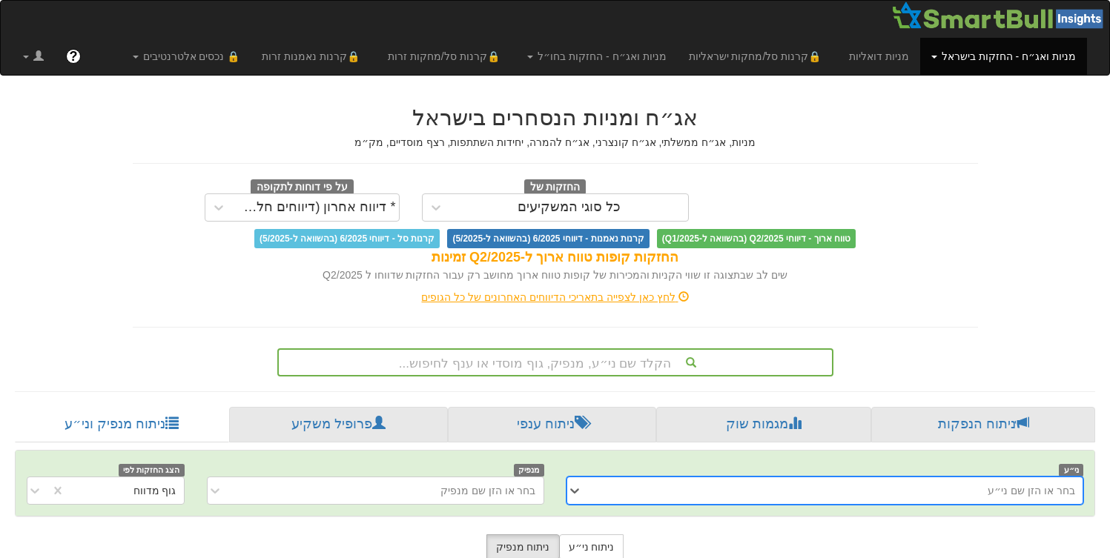
click at [975, 489] on div "option IL0010958192, deselected. 0 results available. Select is focused ,type t…" at bounding box center [826, 491] width 518 height 28
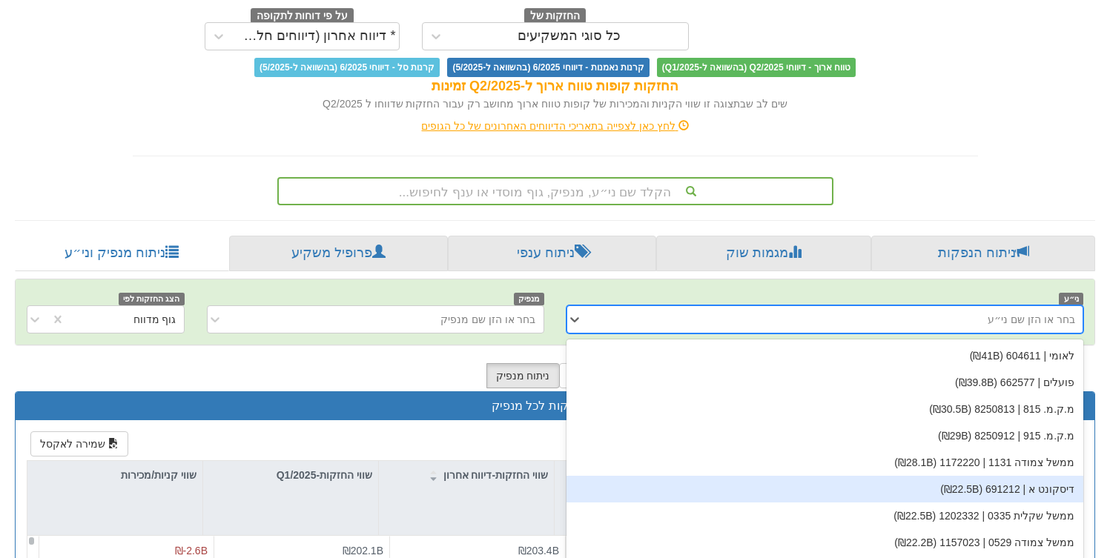
scroll to position [180, 0]
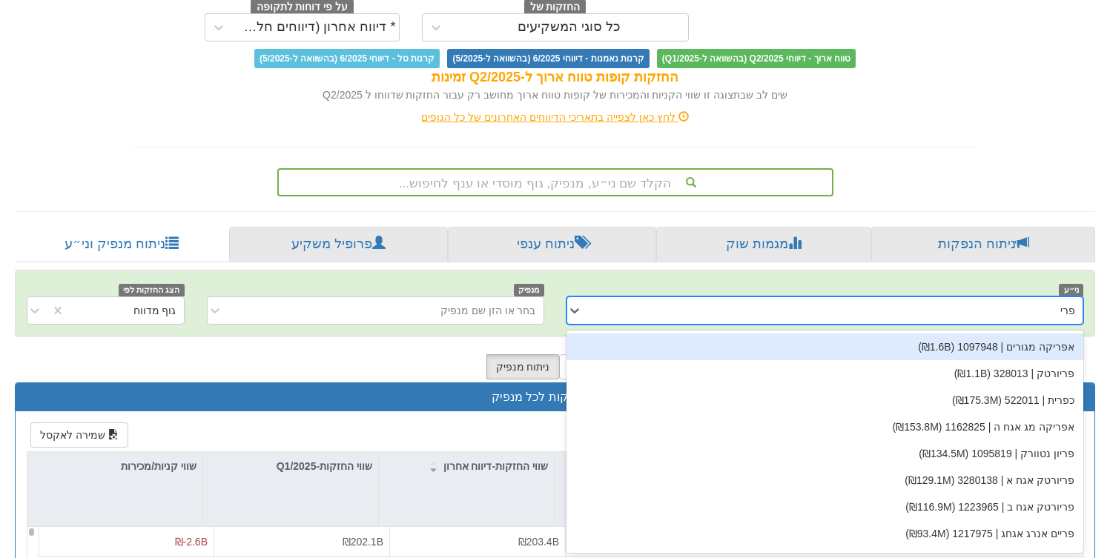
type input "פריון"
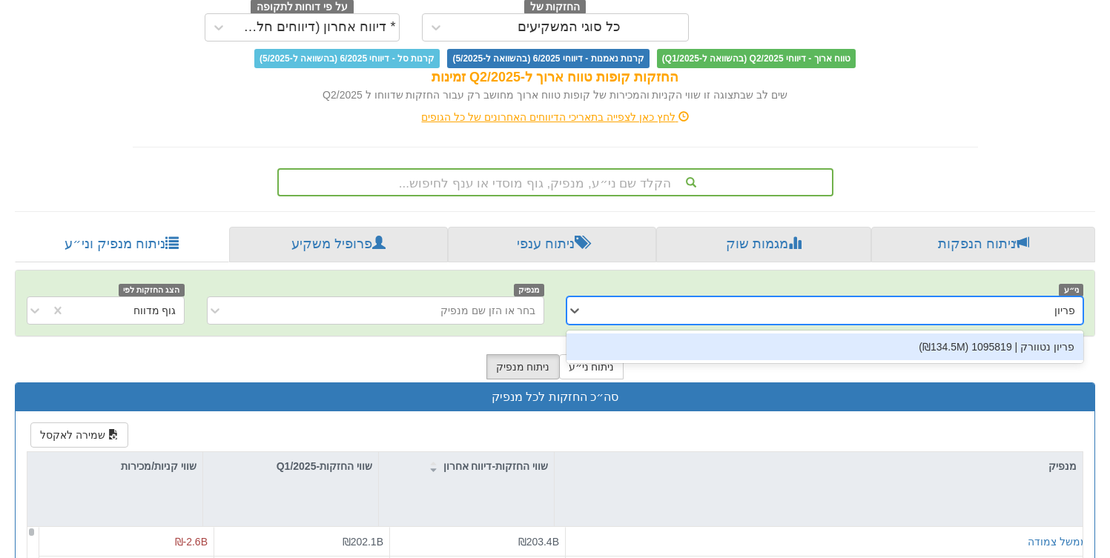
click at [1038, 346] on div "פריון נטוורק | 1095819 (₪134.5M)" at bounding box center [826, 347] width 518 height 27
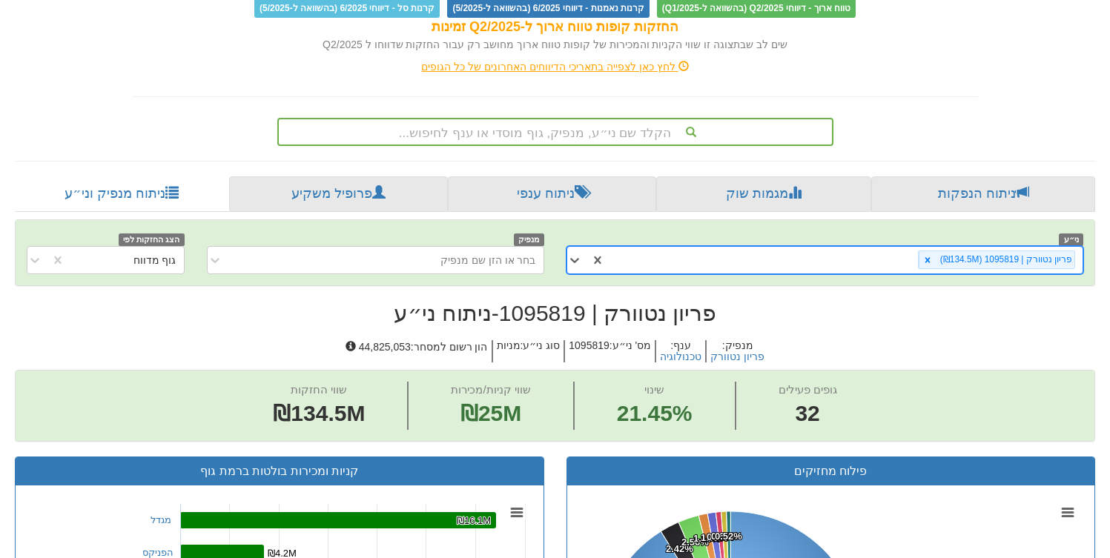
scroll to position [226, 0]
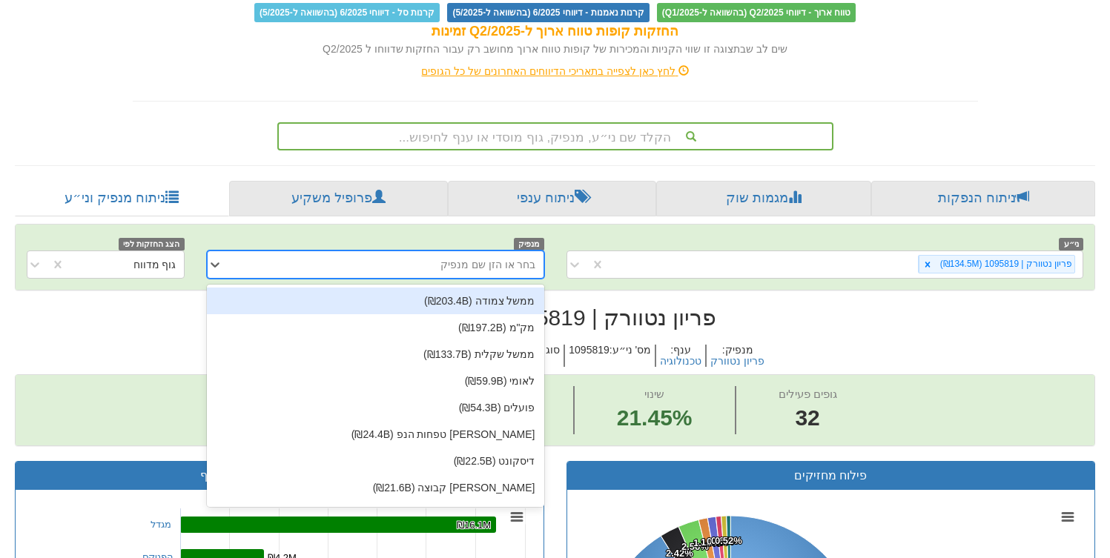
click at [478, 265] on div "בחר או הזן שם מנפיק" at bounding box center [489, 264] width 96 height 15
click at [851, 271] on div "פריון נטוורק | 1095819 (₪134.5M)" at bounding box center [844, 264] width 478 height 24
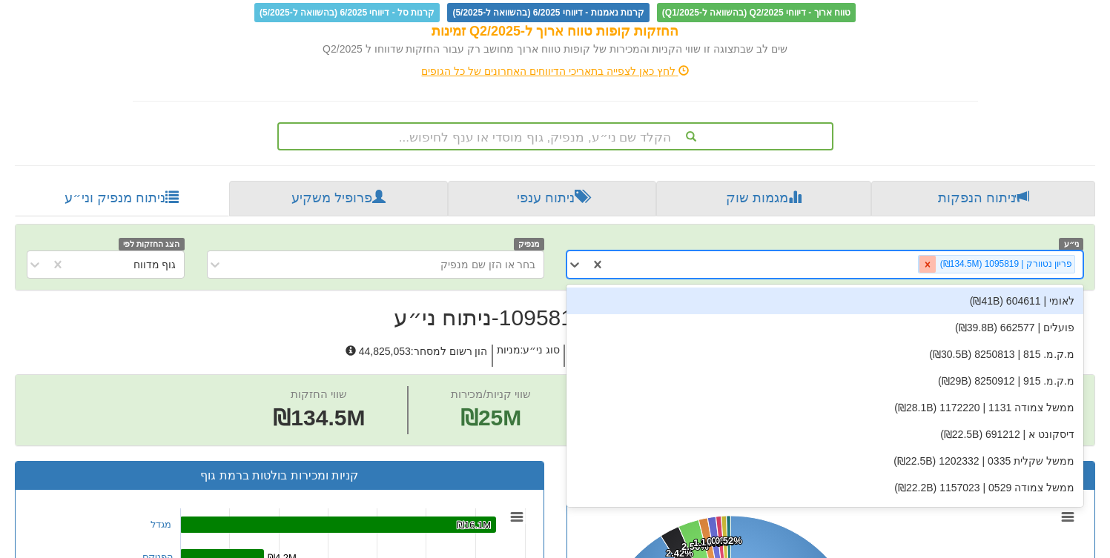
click at [933, 263] on icon at bounding box center [928, 265] width 10 height 10
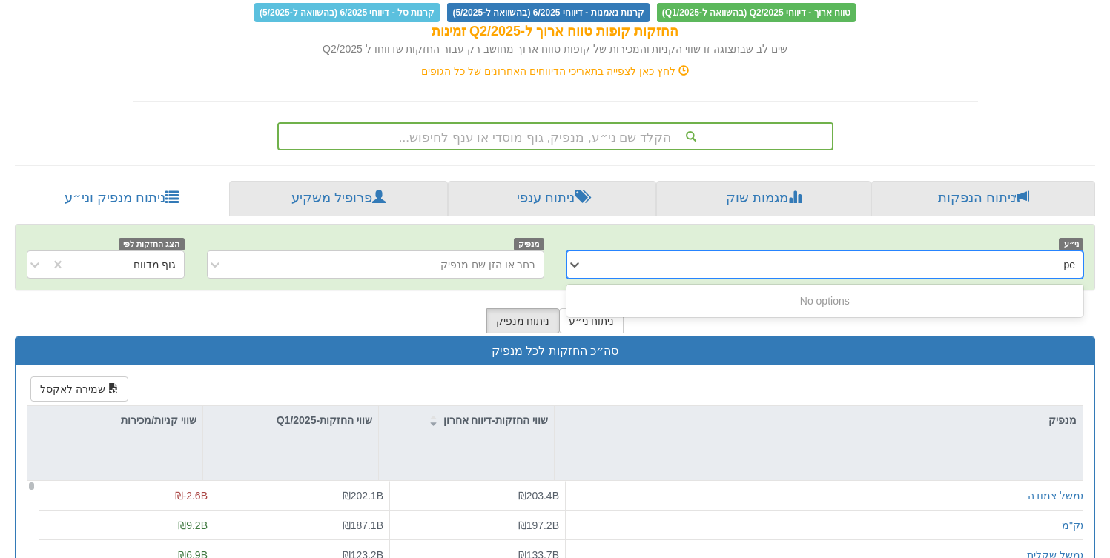
type input "p"
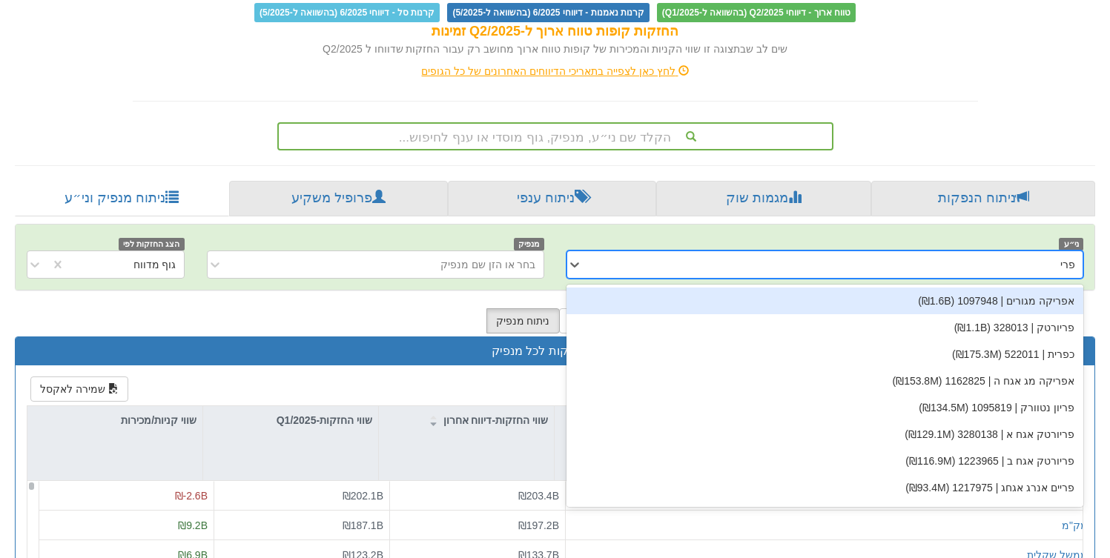
type input "פריון"
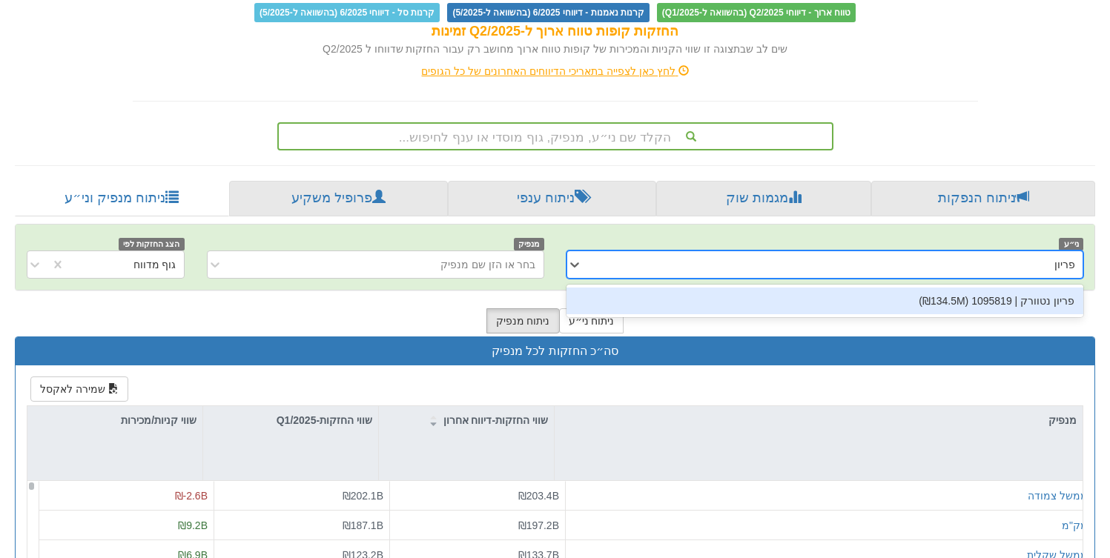
click at [1025, 303] on div "פריון נטוורק | 1095819 (₪134.5M)" at bounding box center [826, 301] width 518 height 27
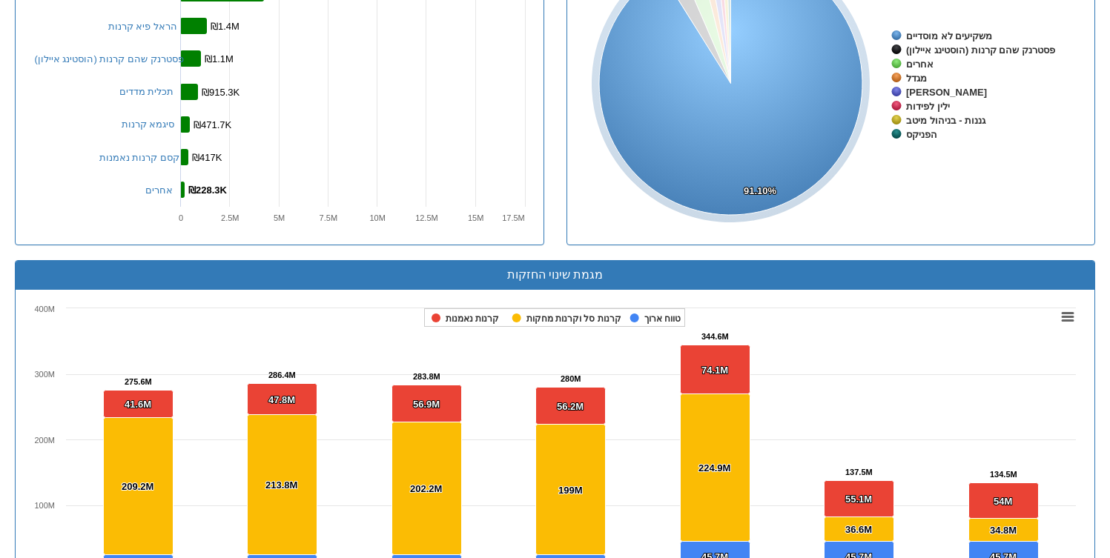
scroll to position [823, 0]
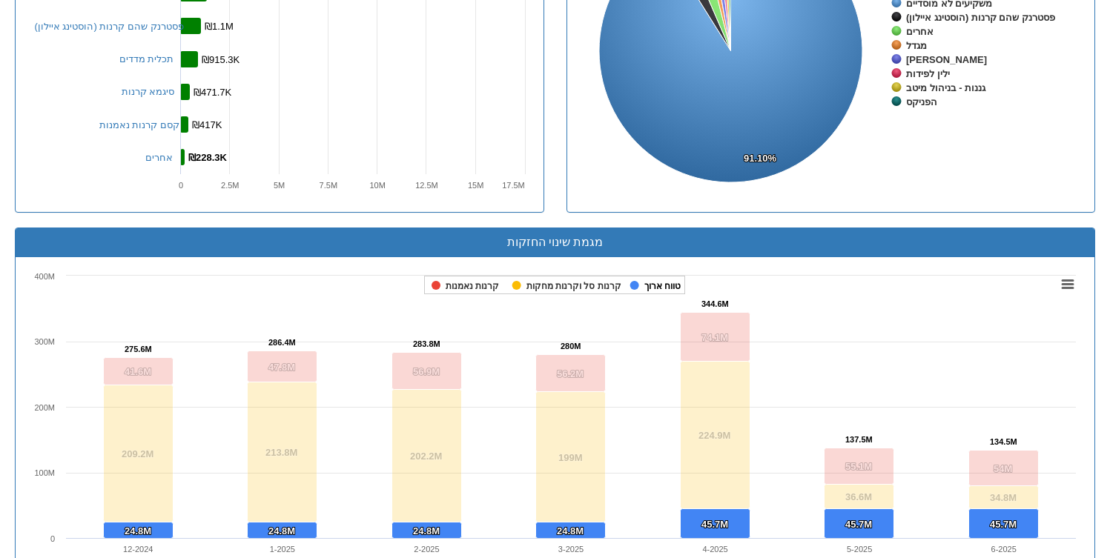
click at [657, 286] on tspan "טווח ארוך" at bounding box center [662, 286] width 36 height 10
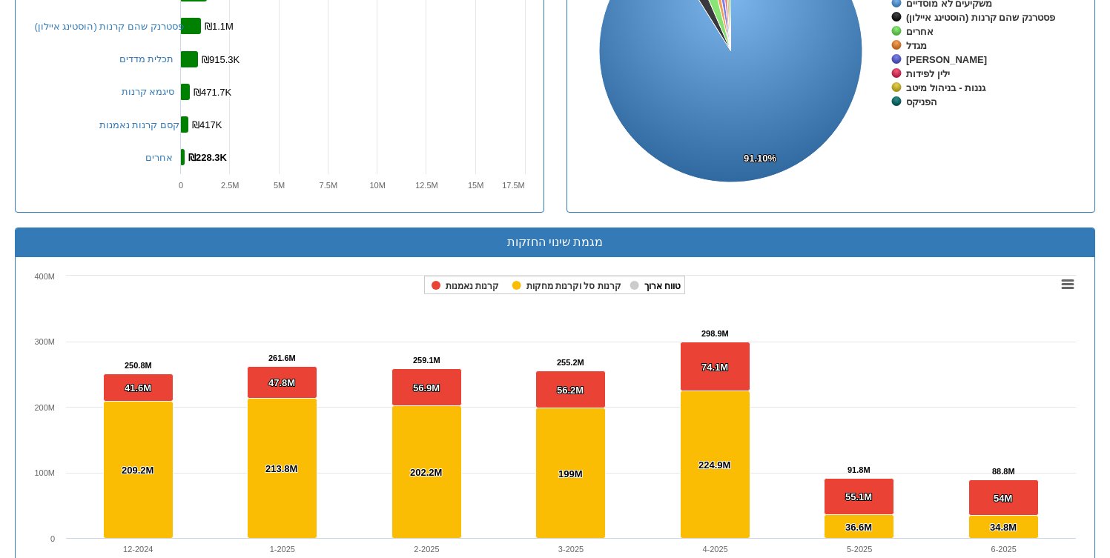
click at [657, 285] on tspan "טווח ארוך" at bounding box center [662, 286] width 36 height 10
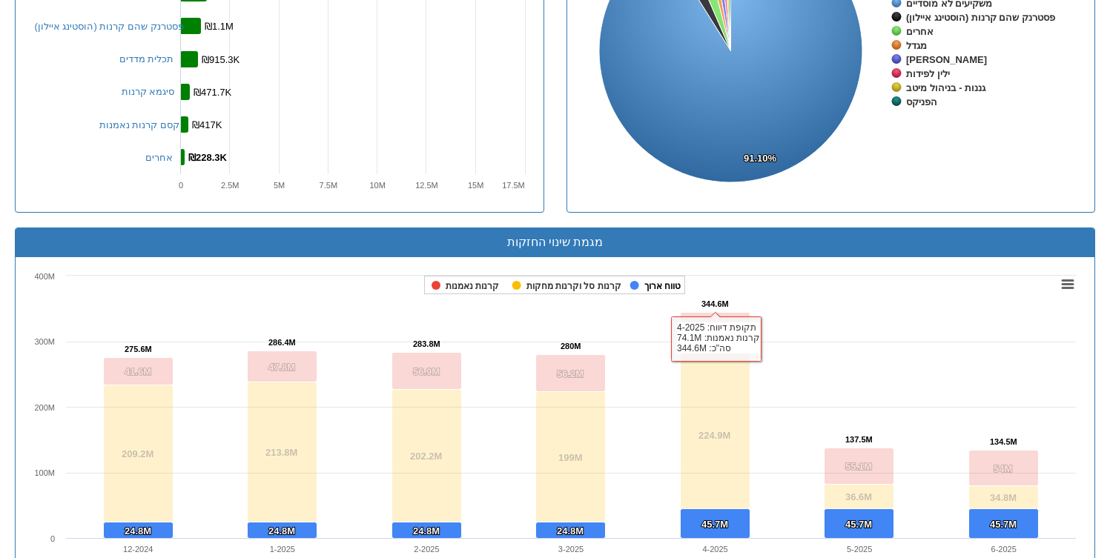
click at [668, 286] on tspan "טווח ארוך" at bounding box center [662, 286] width 36 height 10
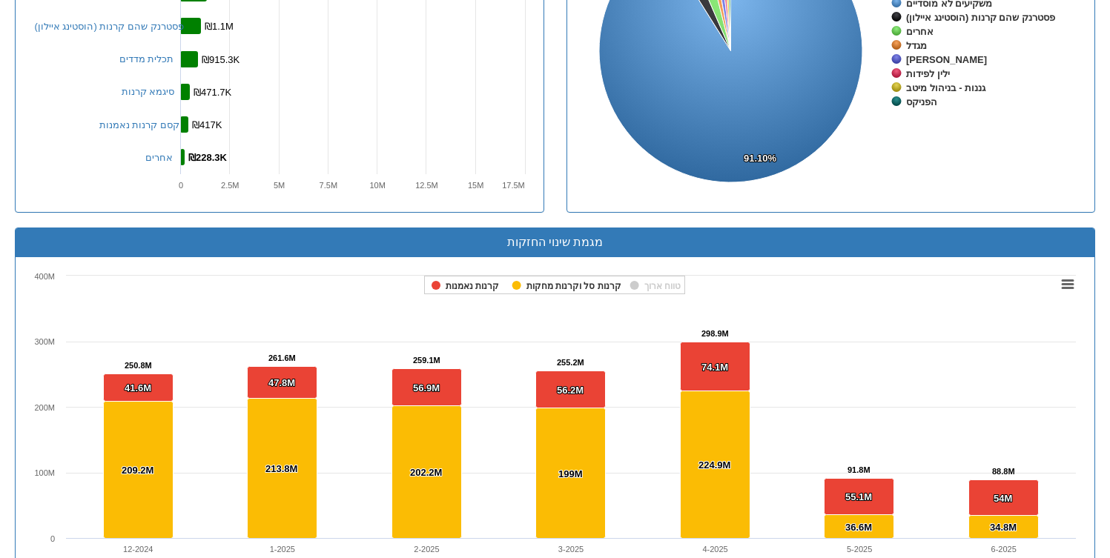
click at [668, 286] on tspan "טווח ארוך" at bounding box center [662, 286] width 36 height 10
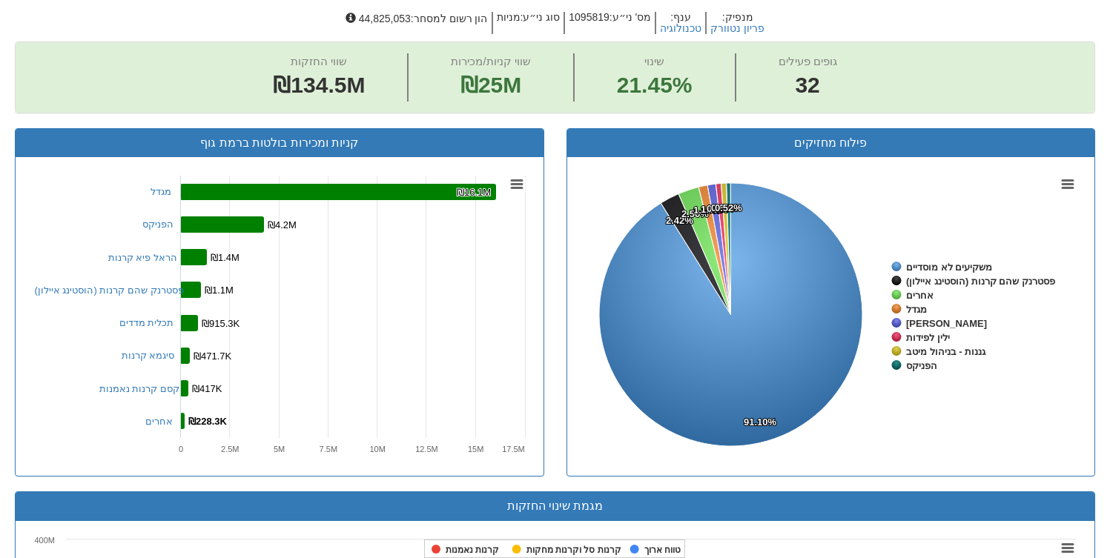
scroll to position [562, 0]
